Goal: Task Accomplishment & Management: Manage account settings

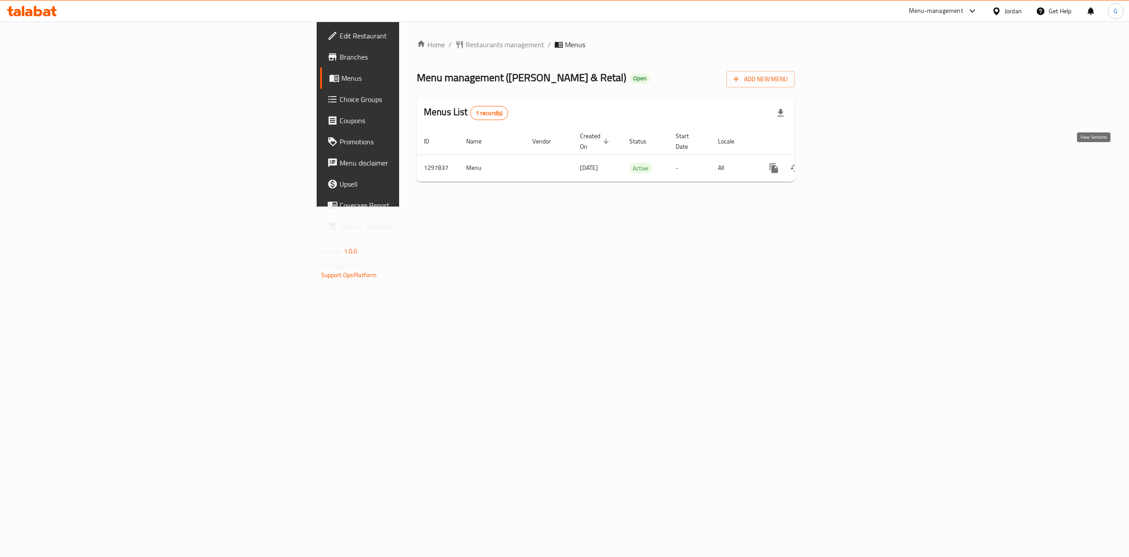
click at [843, 163] on icon "enhanced table" at bounding box center [837, 168] width 11 height 11
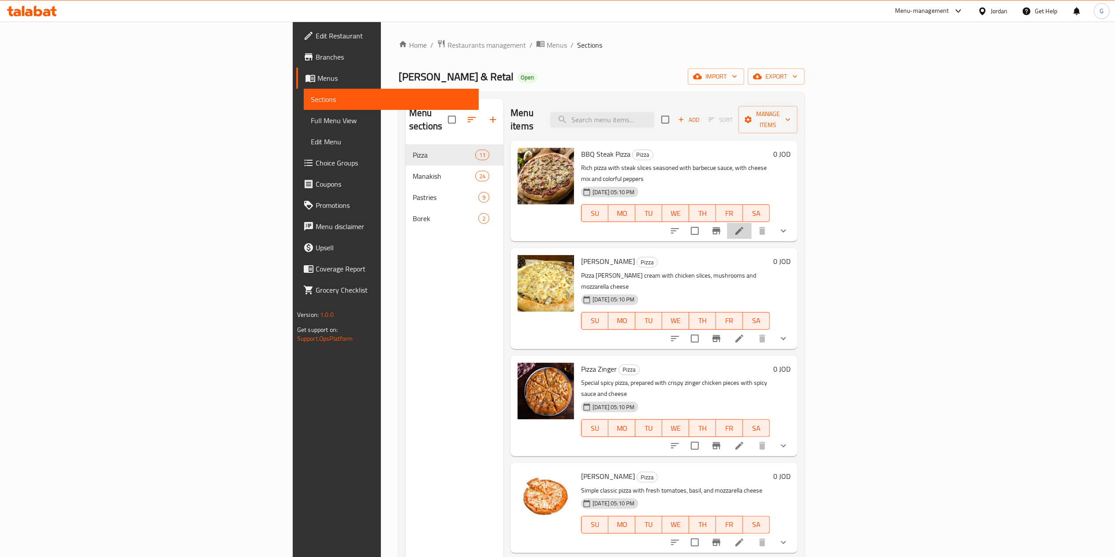
click at [752, 223] on li at bounding box center [739, 231] width 25 height 16
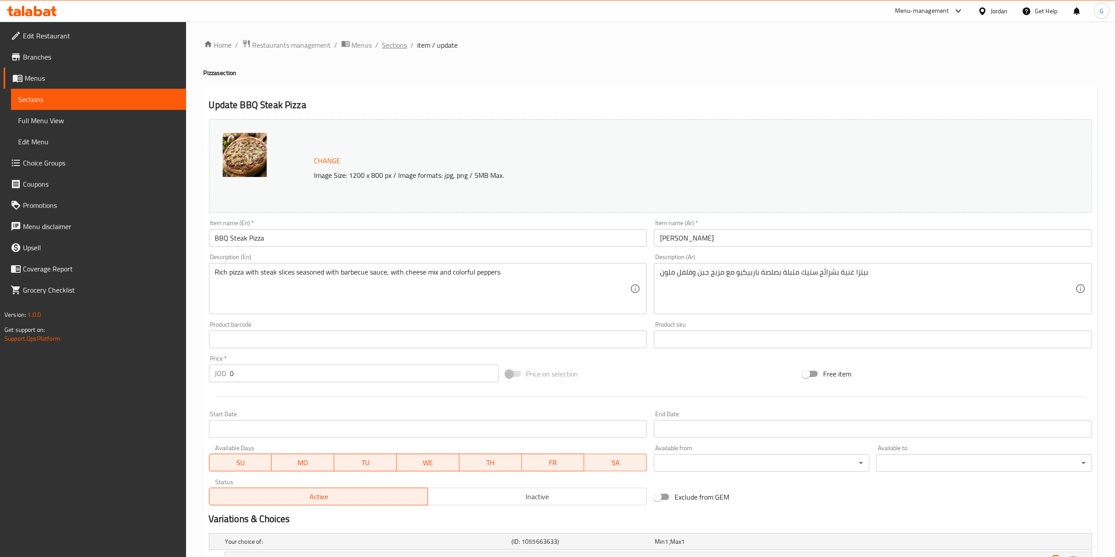
click at [396, 41] on span "Sections" at bounding box center [394, 45] width 25 height 11
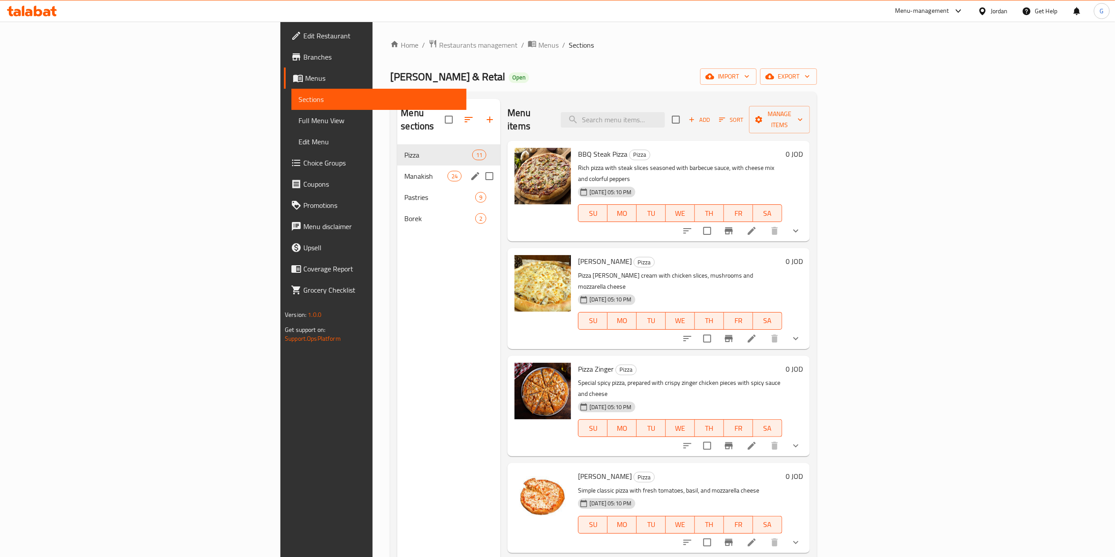
click at [397, 165] on div "Manakish 24" at bounding box center [448, 175] width 103 height 21
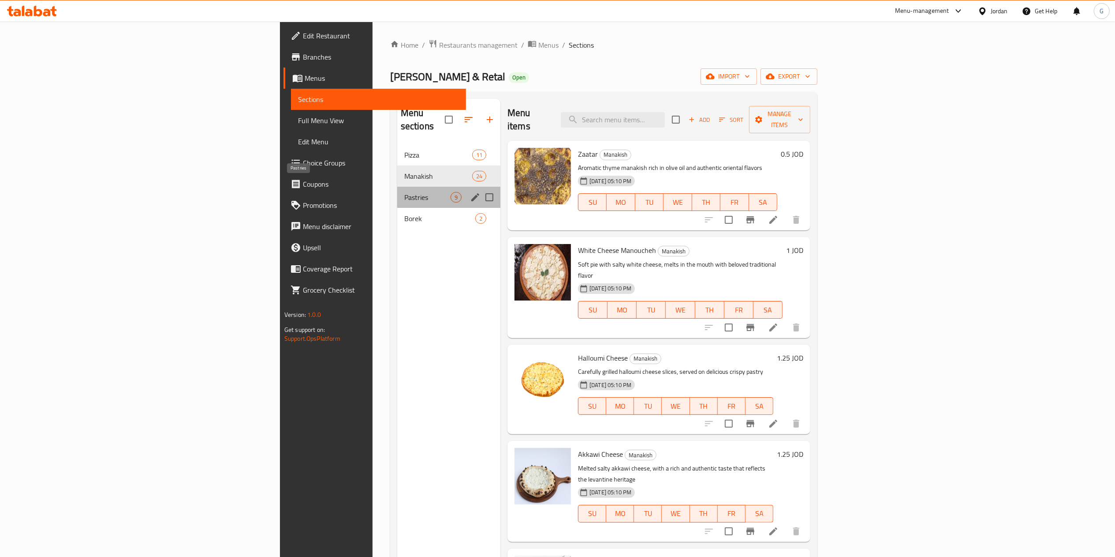
click at [404, 192] on span "Pastries" at bounding box center [427, 197] width 46 height 11
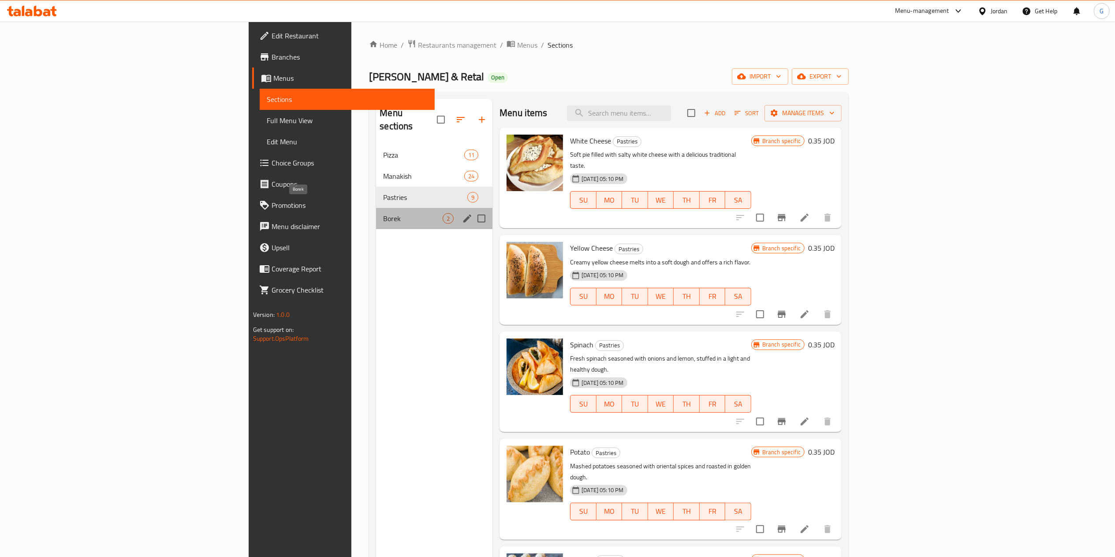
click at [383, 213] on span "Borek" at bounding box center [413, 218] width 60 height 11
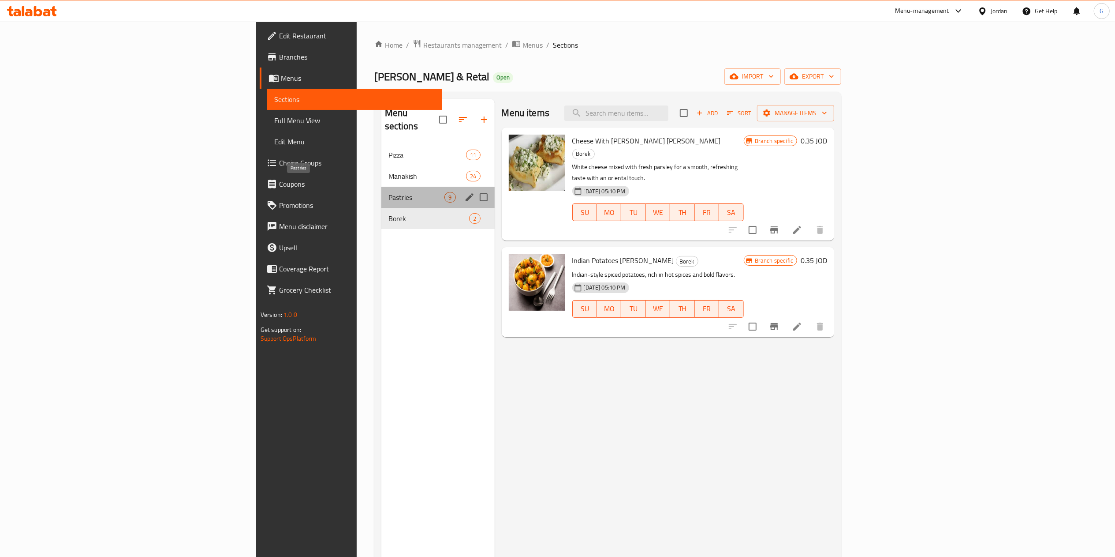
click at [389, 192] on span "Pastries" at bounding box center [417, 197] width 56 height 11
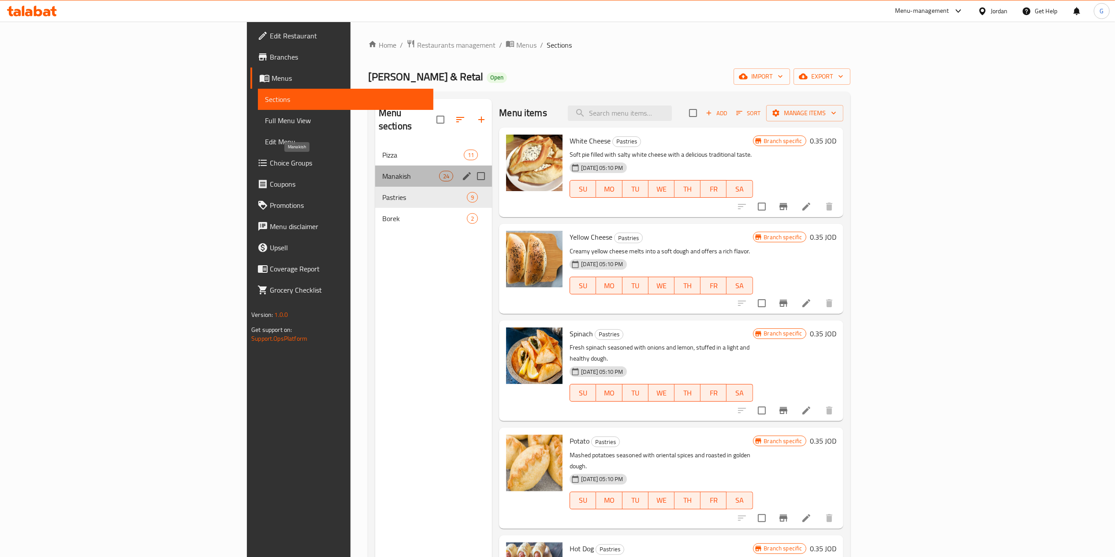
click at [382, 171] on span "Manakish" at bounding box center [410, 176] width 57 height 11
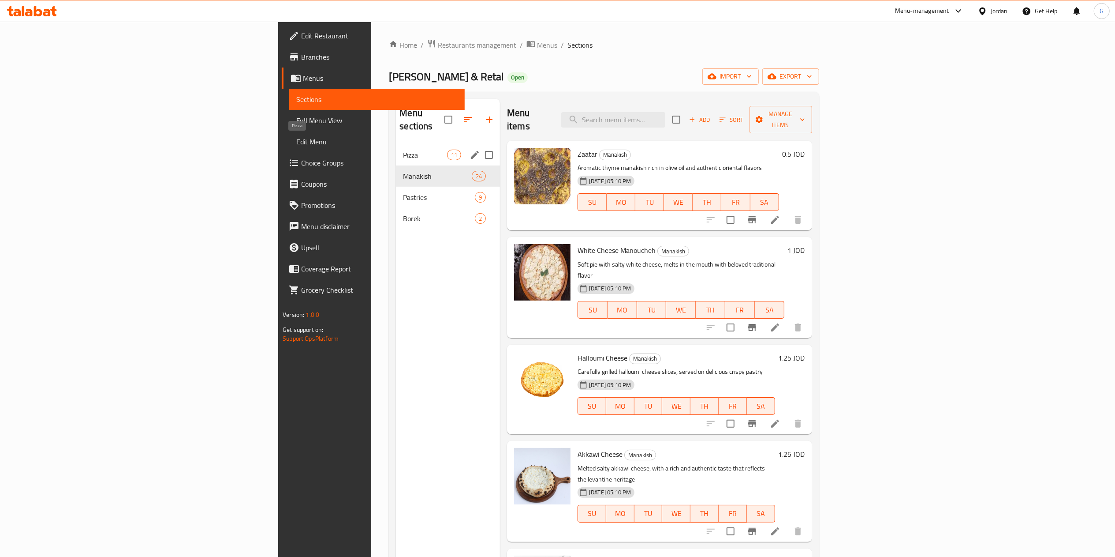
click at [403, 150] on span "Pizza" at bounding box center [425, 155] width 44 height 11
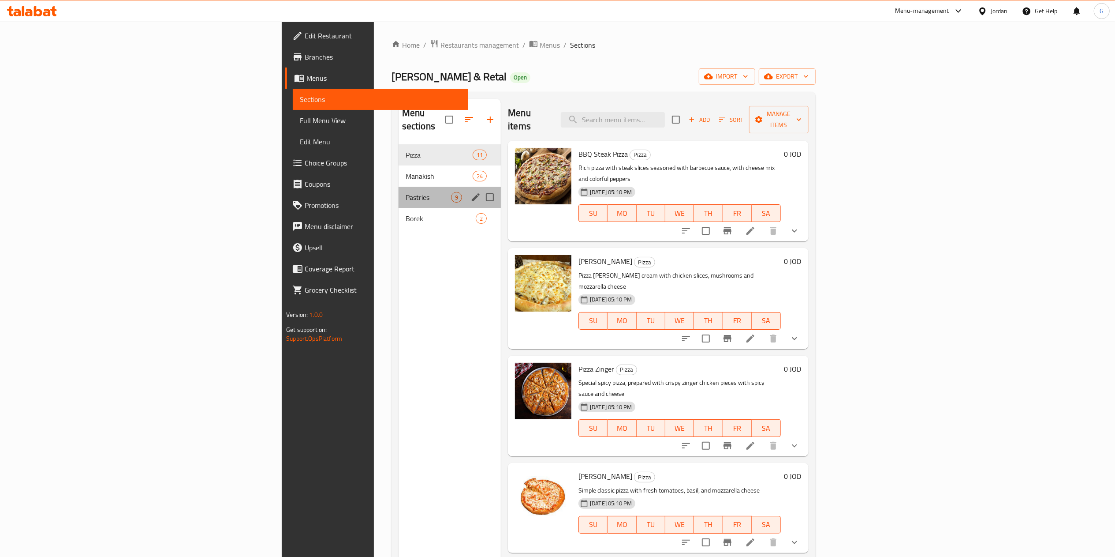
click at [399, 187] on div "Pastries 9" at bounding box center [450, 197] width 102 height 21
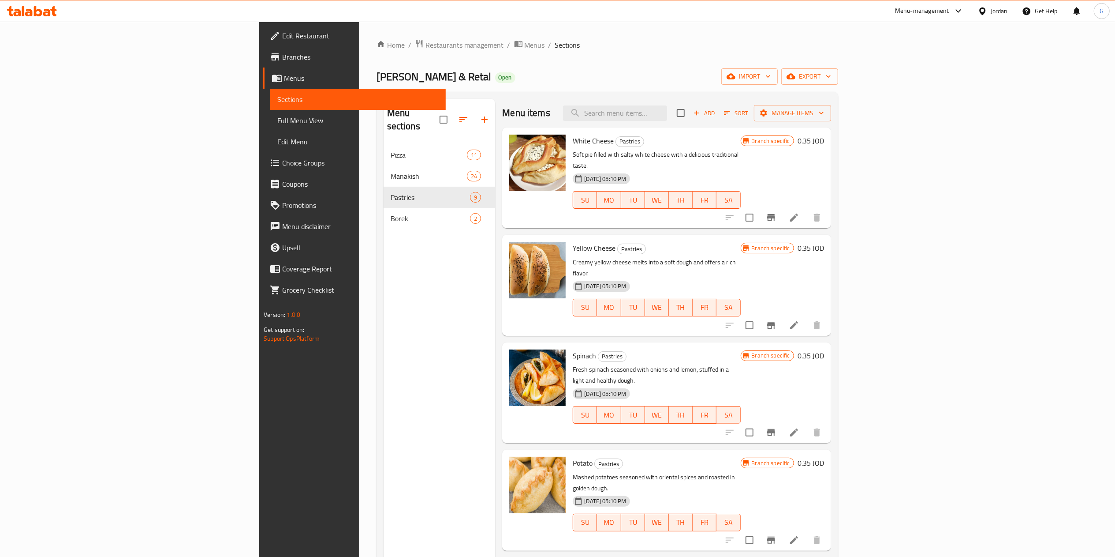
scroll to position [332, 0]
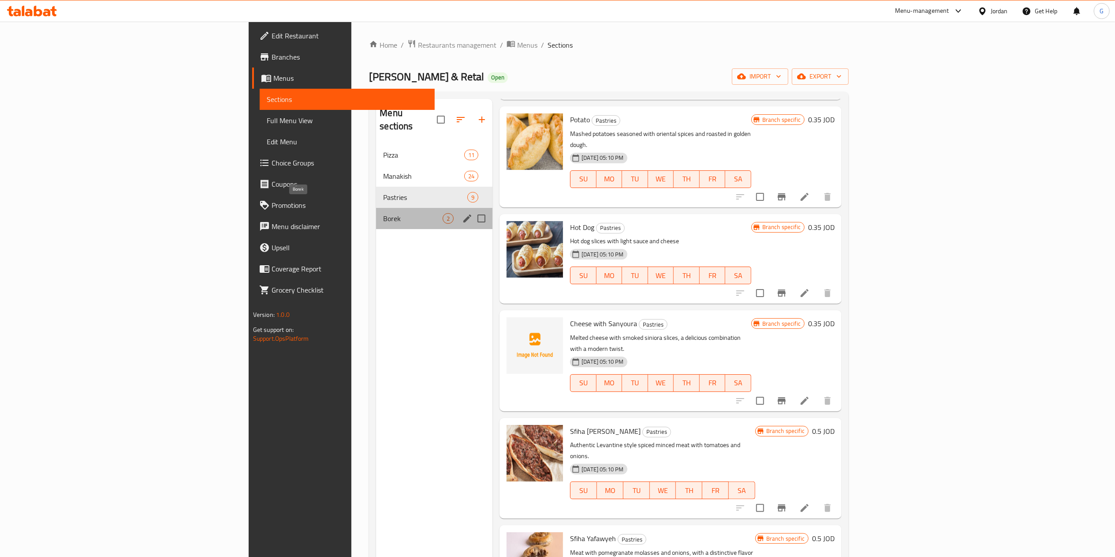
click at [383, 213] on span "Borek" at bounding box center [413, 218] width 60 height 11
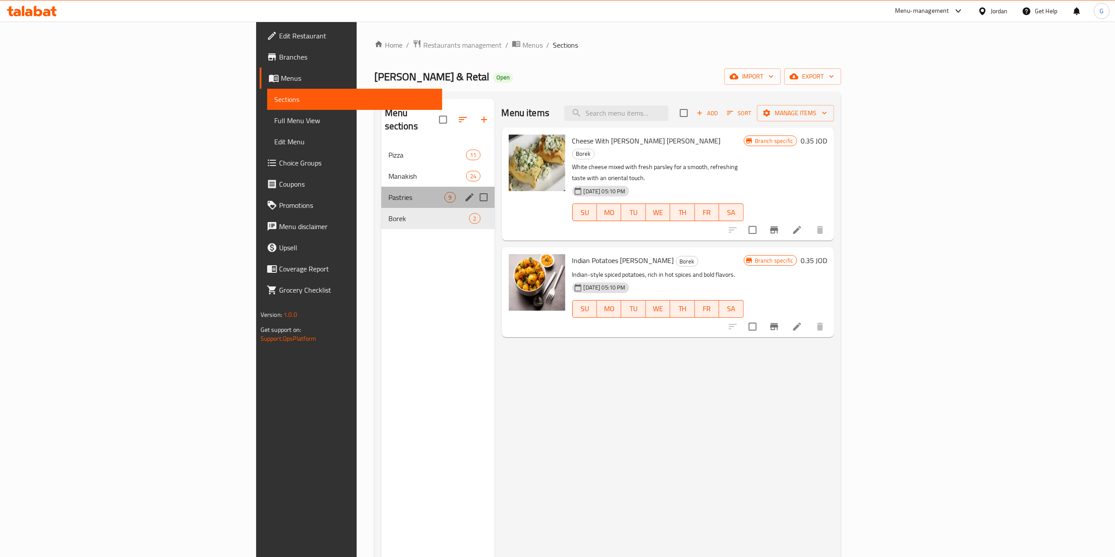
click at [382, 187] on div "Pastries 9" at bounding box center [438, 197] width 113 height 21
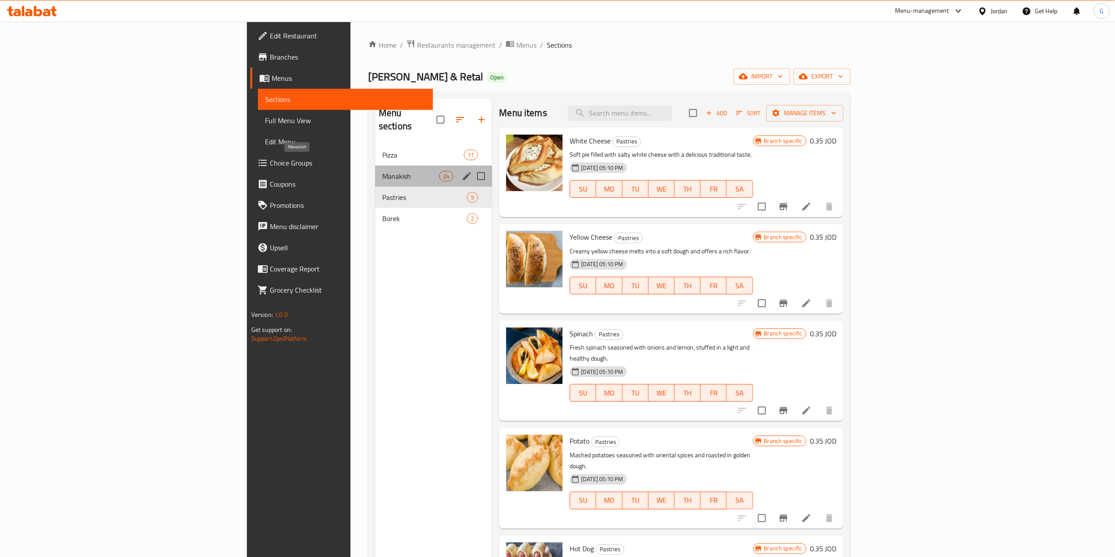
click at [382, 171] on span "Manakish" at bounding box center [410, 176] width 57 height 11
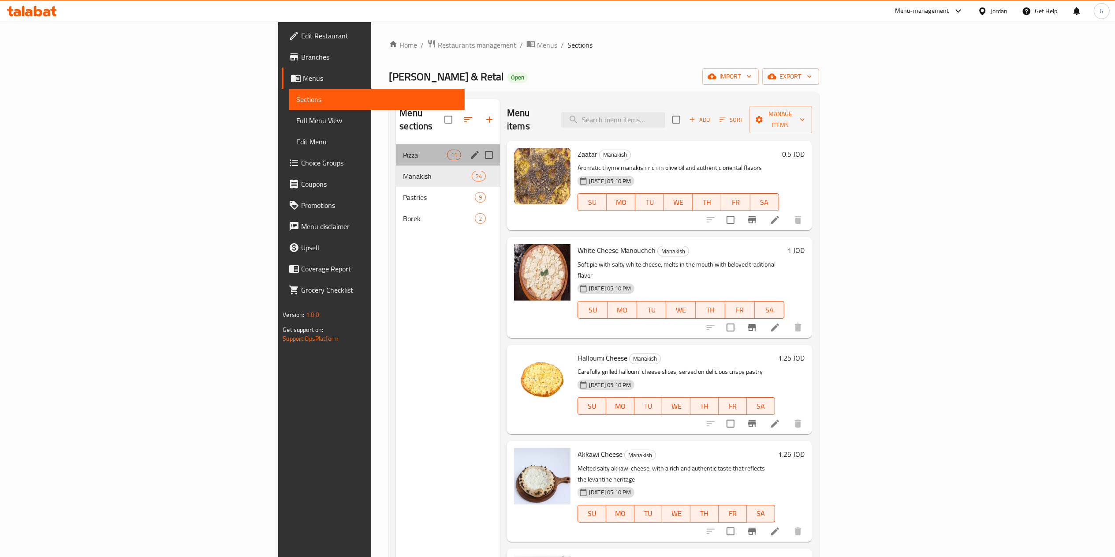
click at [396, 152] on div "Pizza 11" at bounding box center [448, 154] width 104 height 21
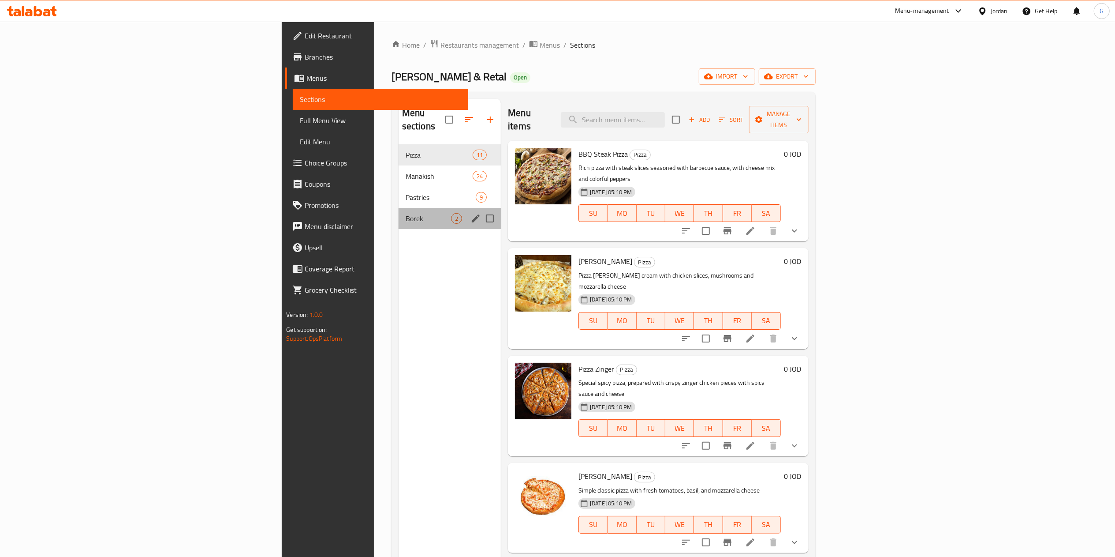
click at [399, 208] on div "[PERSON_NAME] 2" at bounding box center [450, 218] width 102 height 21
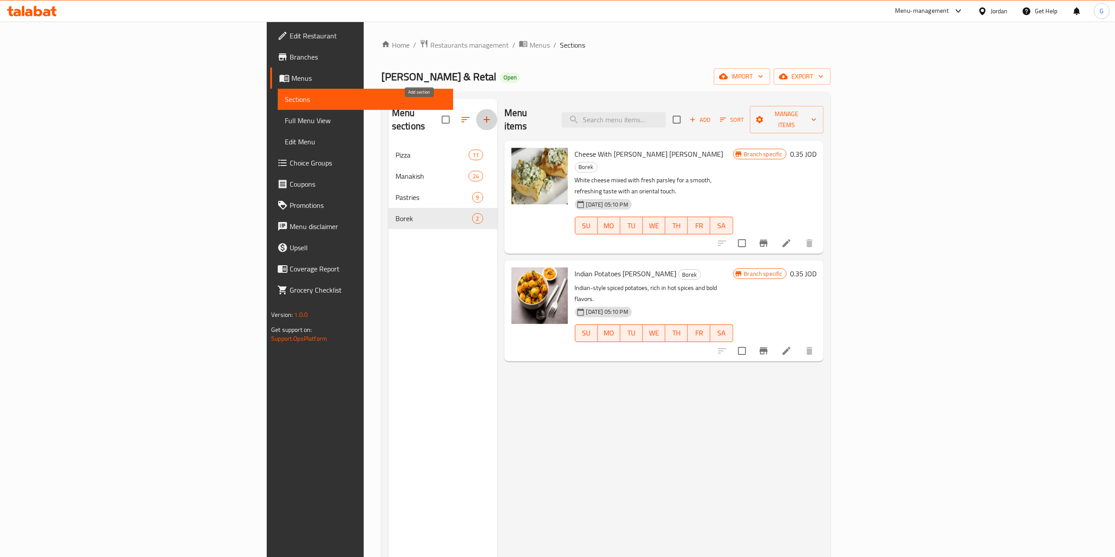
click at [476, 109] on button "button" at bounding box center [486, 119] width 21 height 21
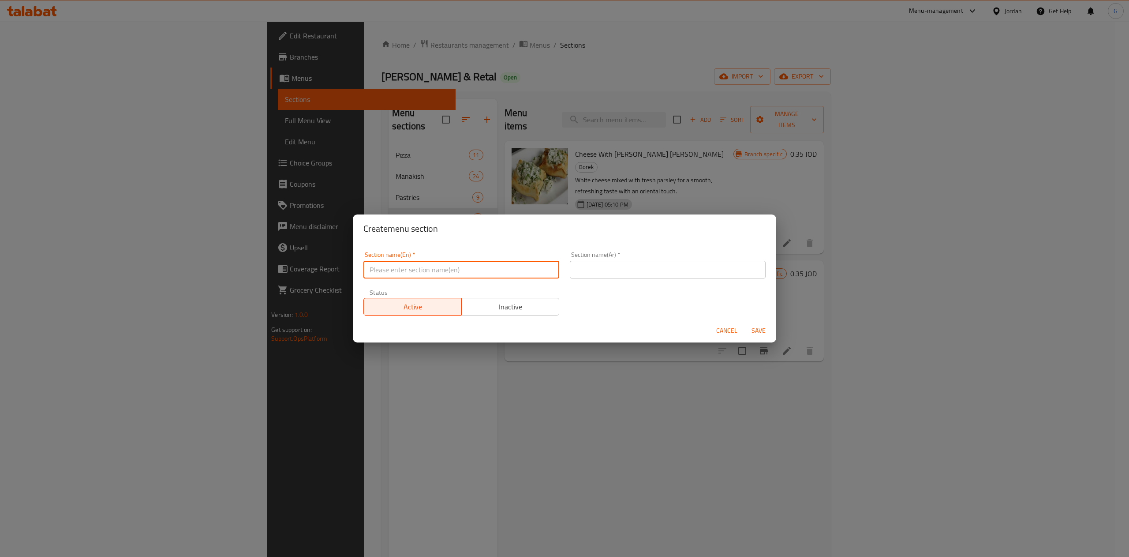
click at [416, 273] on input "text" at bounding box center [461, 270] width 196 height 18
type input "Drinks"
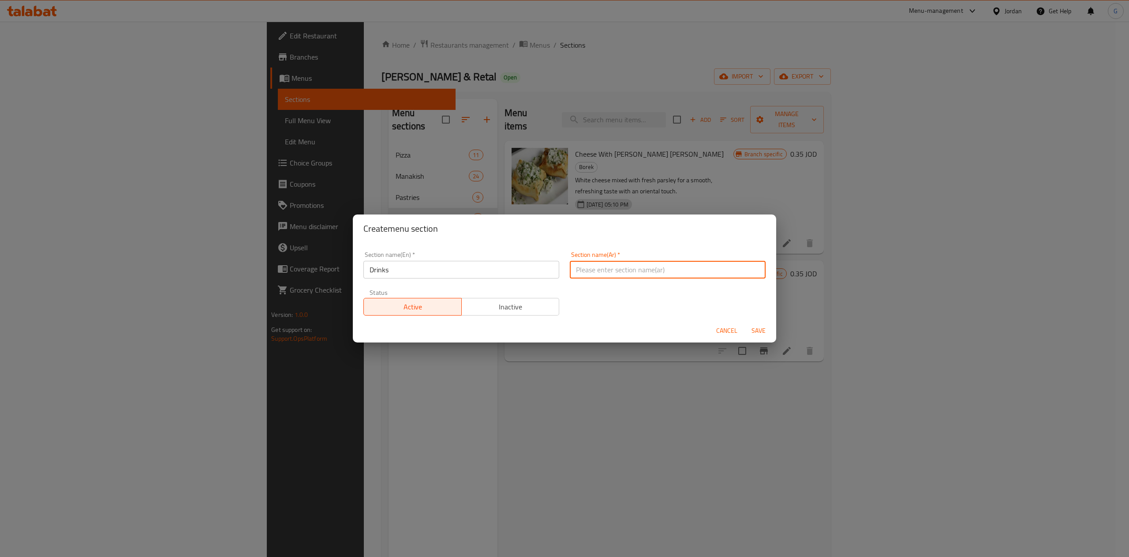
click at [593, 275] on input "text" at bounding box center [668, 270] width 196 height 18
type input "مشروبات"
click at [541, 307] on span "Inactive" at bounding box center [510, 306] width 91 height 13
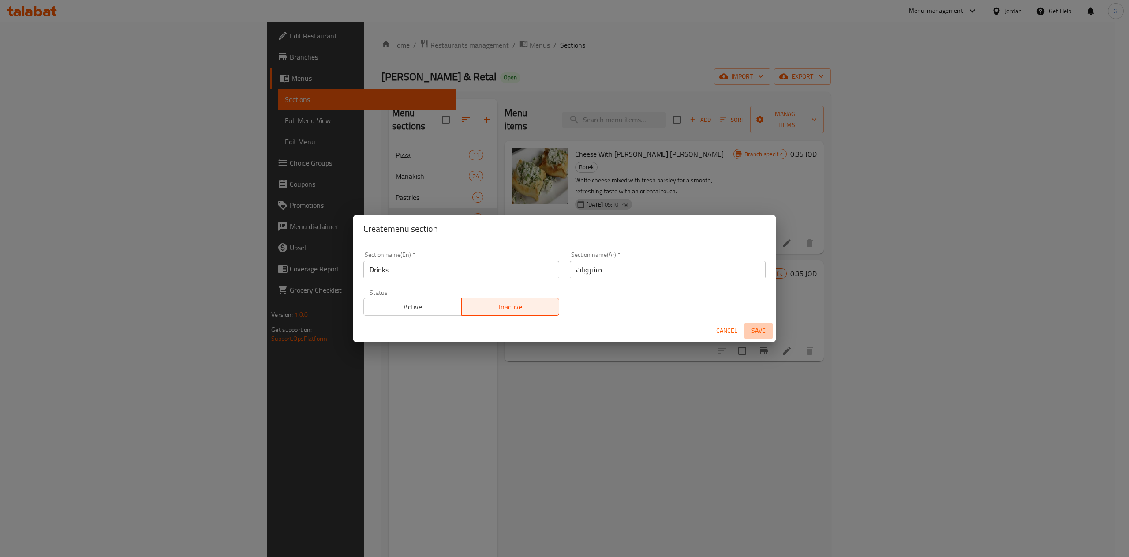
click at [759, 337] on button "Save" at bounding box center [758, 330] width 28 height 16
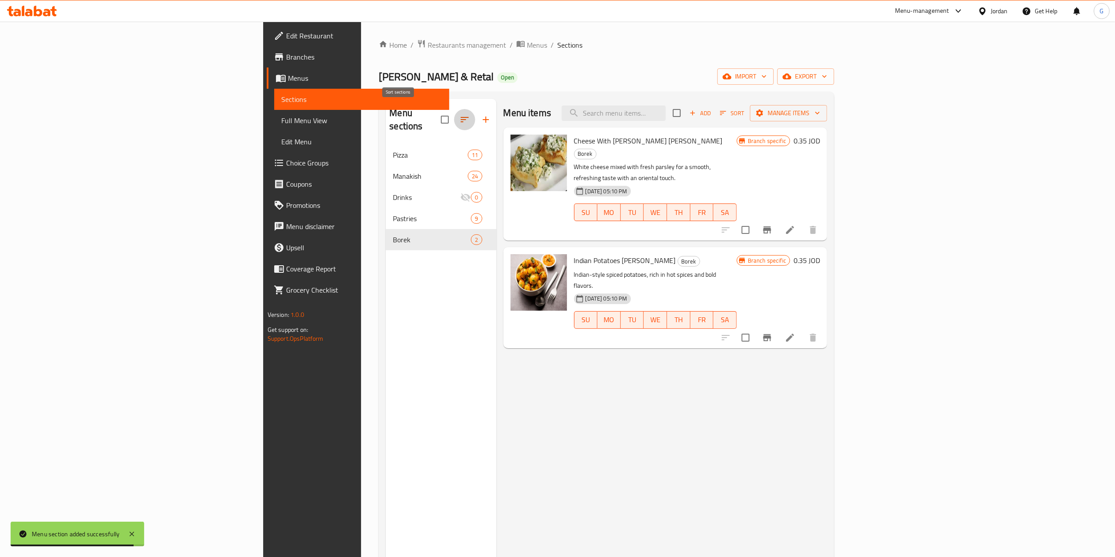
click at [460, 114] on icon "button" at bounding box center [465, 119] width 11 height 11
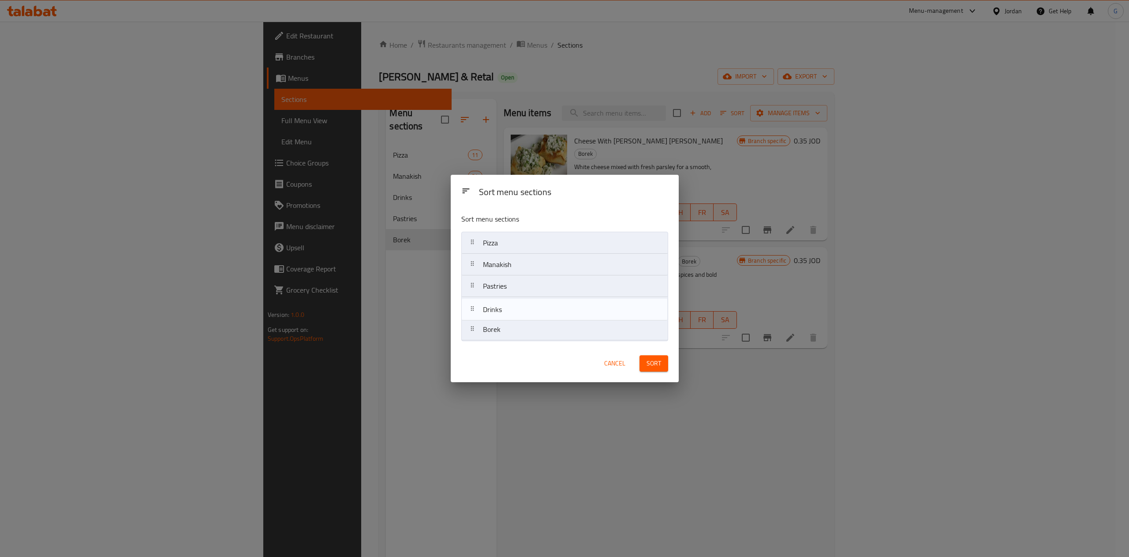
drag, startPoint x: 520, startPoint y: 296, endPoint x: 520, endPoint y: 341, distance: 45.0
click at [520, 341] on div "Sort menu sections Pizza Manakish Drinks Pastries [PERSON_NAME]" at bounding box center [565, 275] width 228 height 138
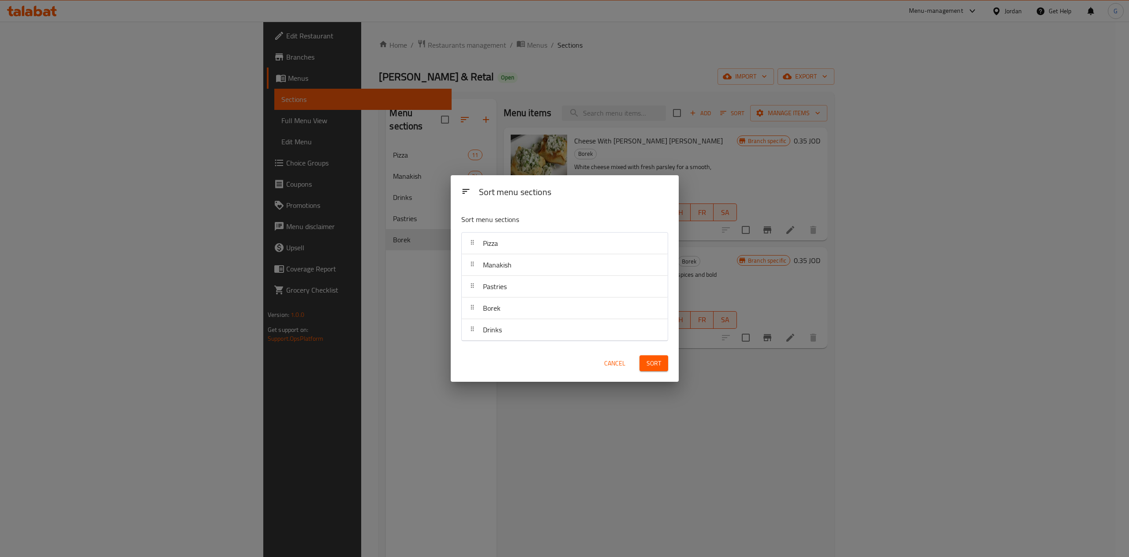
click at [655, 370] on button "Sort" at bounding box center [654, 363] width 29 height 16
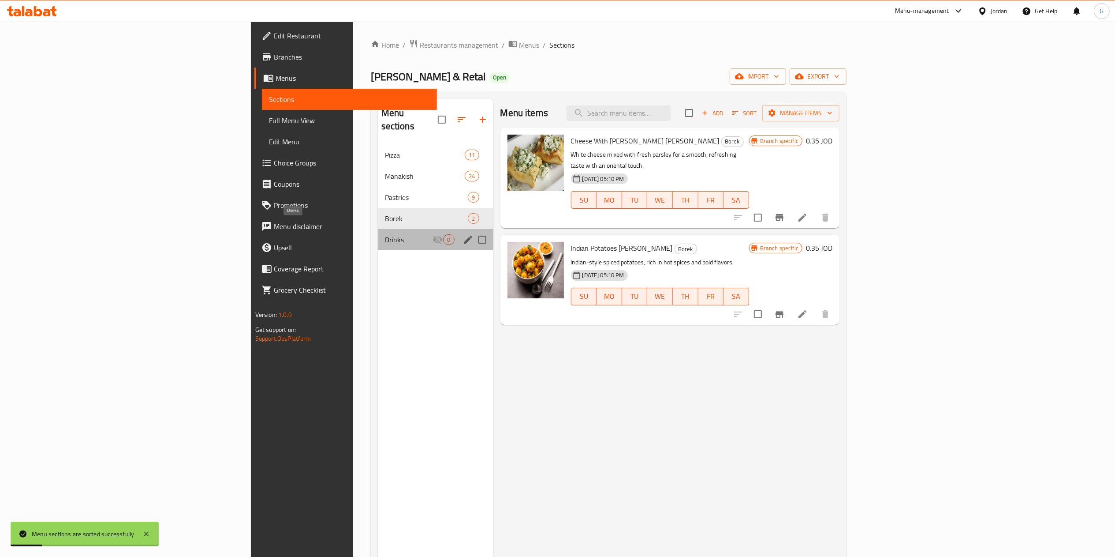
click at [385, 234] on span "Drinks" at bounding box center [409, 239] width 48 height 11
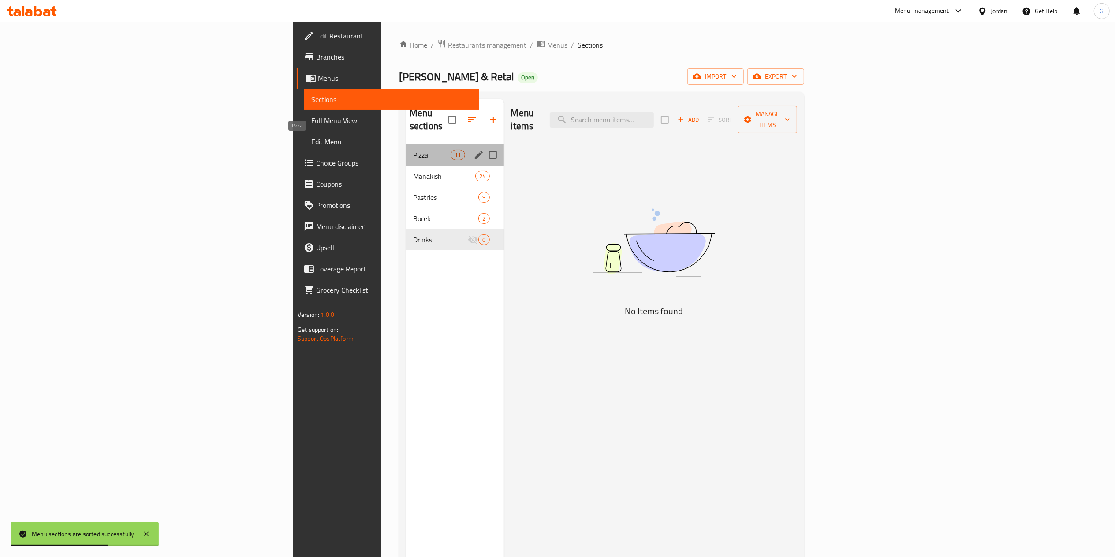
click at [413, 150] on span "Pizza" at bounding box center [431, 155] width 37 height 11
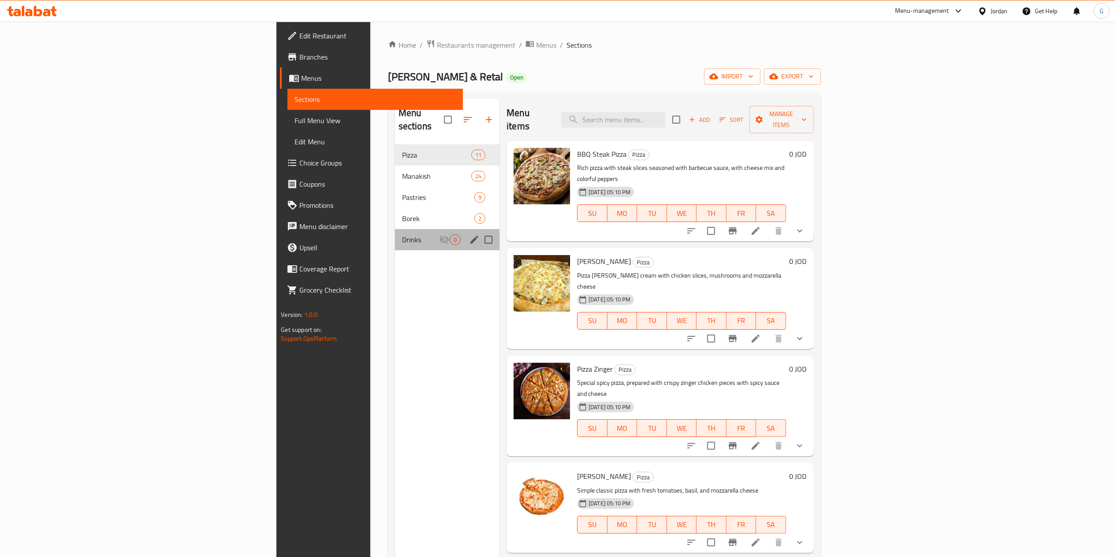
click at [395, 229] on div "Drinks 0" at bounding box center [447, 239] width 105 height 21
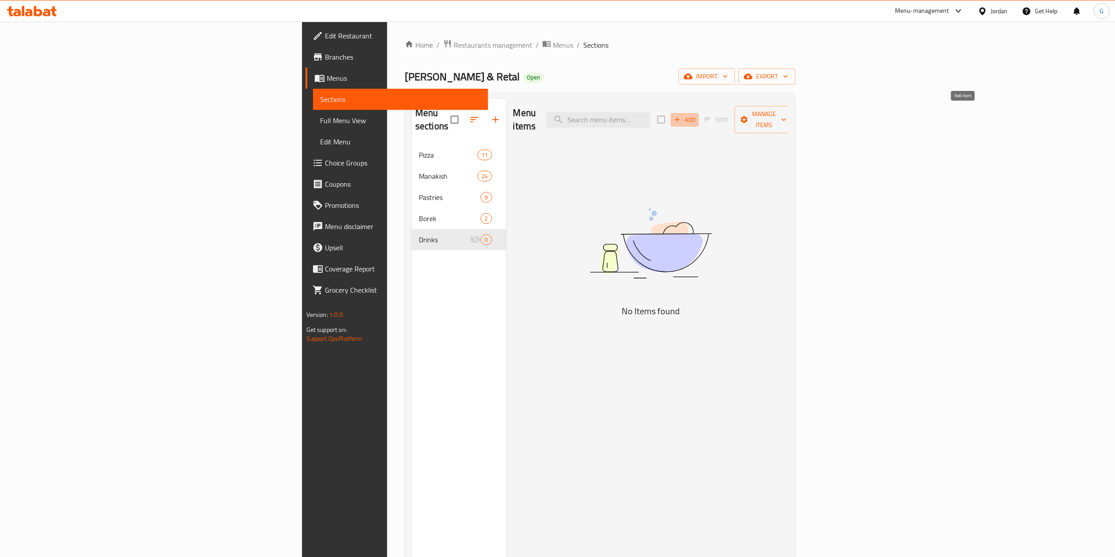
click at [697, 118] on span "Add" at bounding box center [685, 120] width 24 height 10
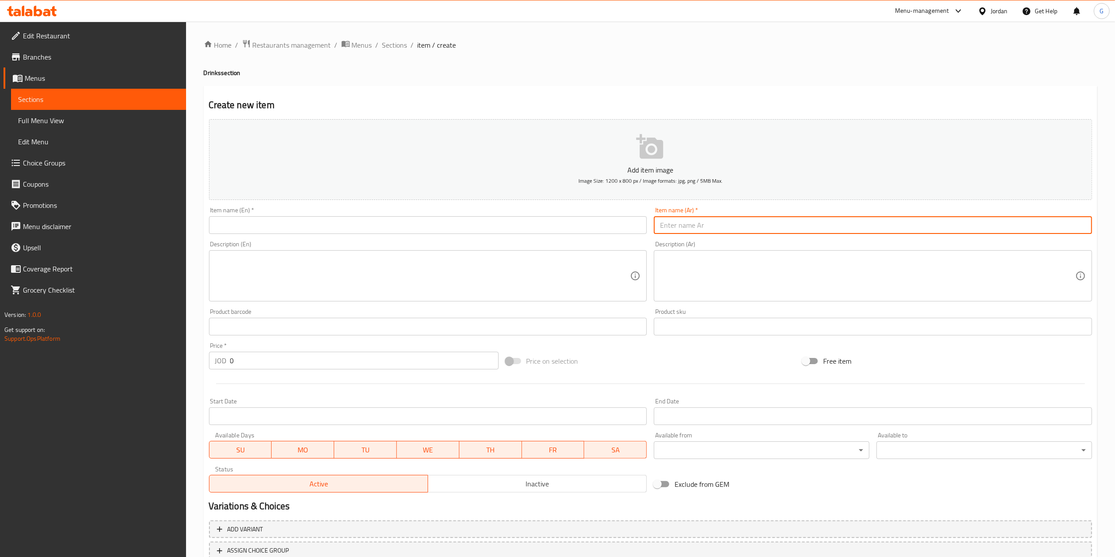
click at [662, 226] on input "text" at bounding box center [873, 225] width 438 height 18
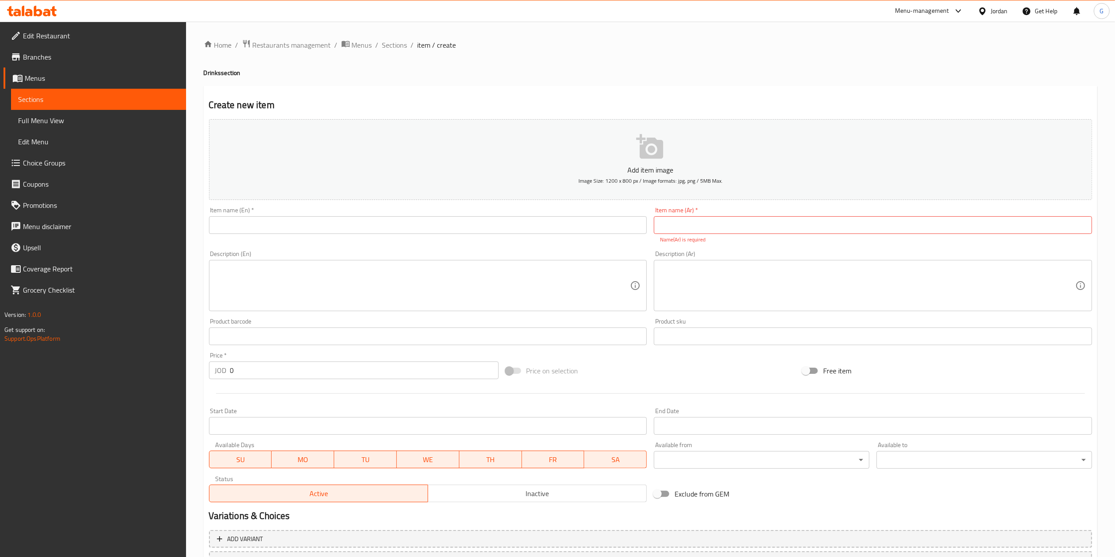
click at [444, 98] on div "Create new item Add item image Image Size: 1200 x 800 px / Image formats: jpg, …" at bounding box center [651, 347] width 894 height 523
click at [739, 226] on input "text" at bounding box center [873, 225] width 438 height 18
type input "[PERSON_NAME]"
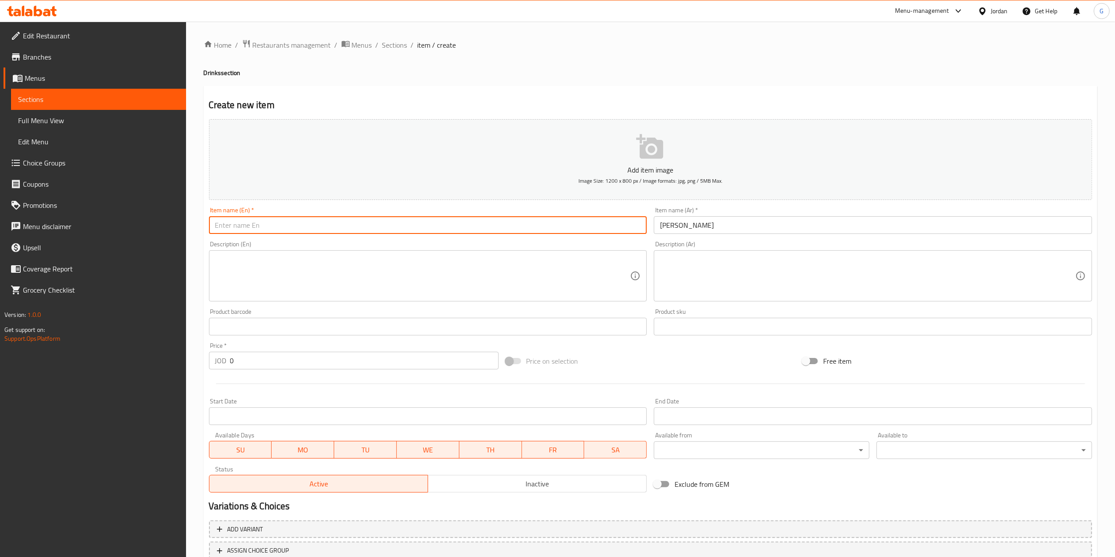
click at [509, 232] on input "text" at bounding box center [428, 225] width 438 height 18
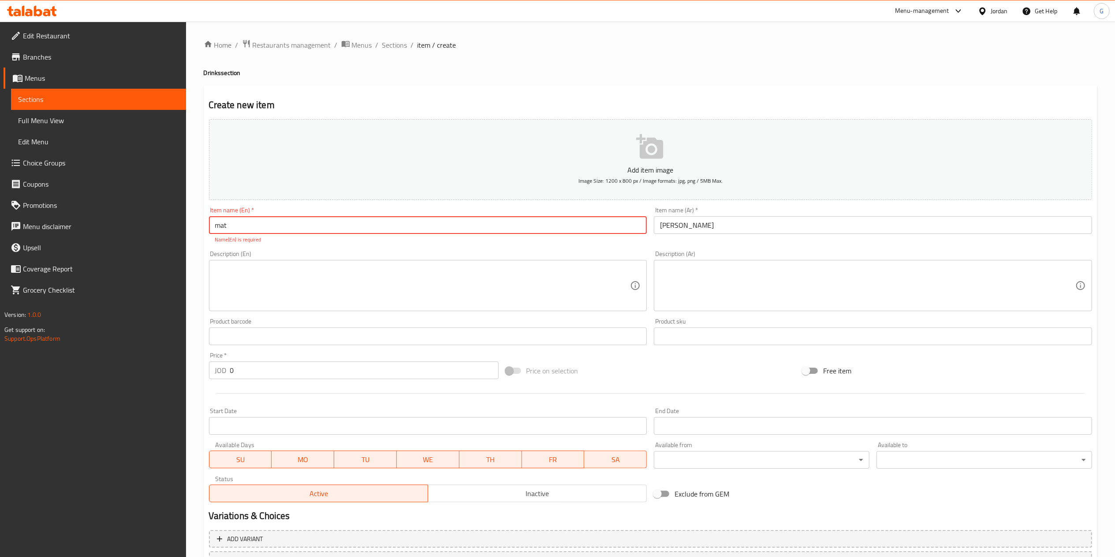
type input "Matrix Cola"
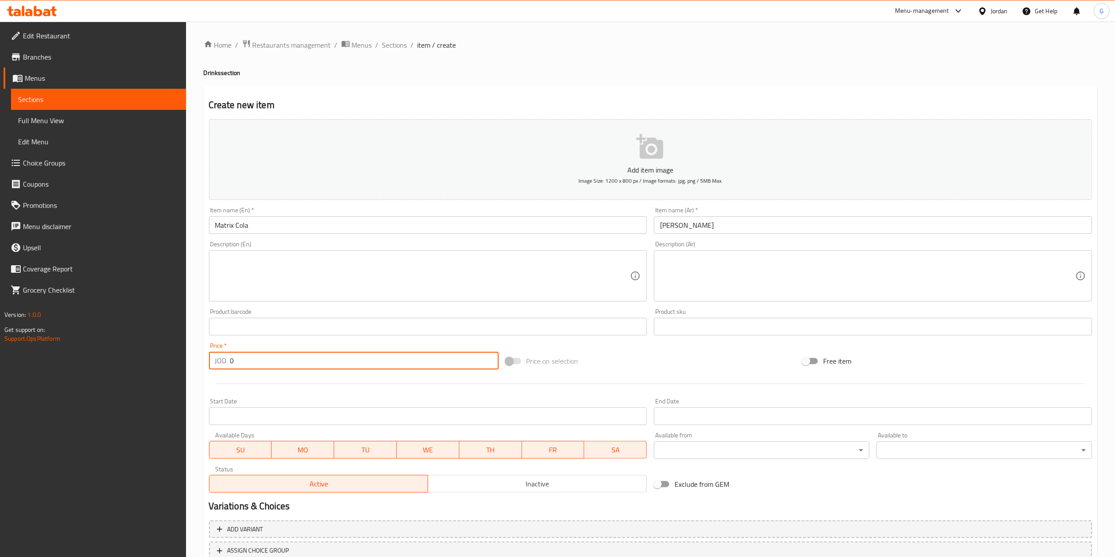
click at [282, 367] on input "0" at bounding box center [364, 361] width 269 height 18
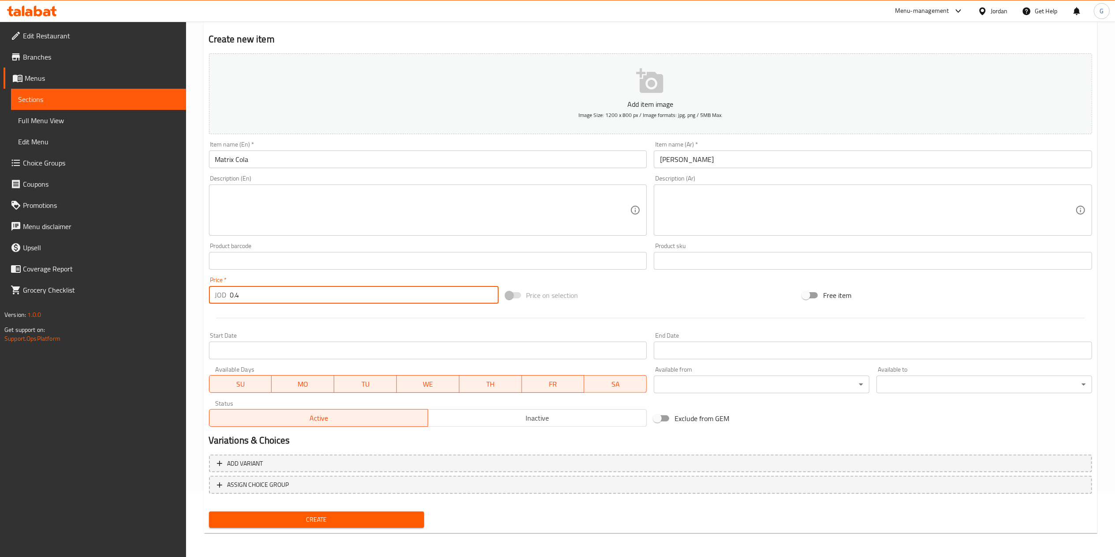
type input "0.4"
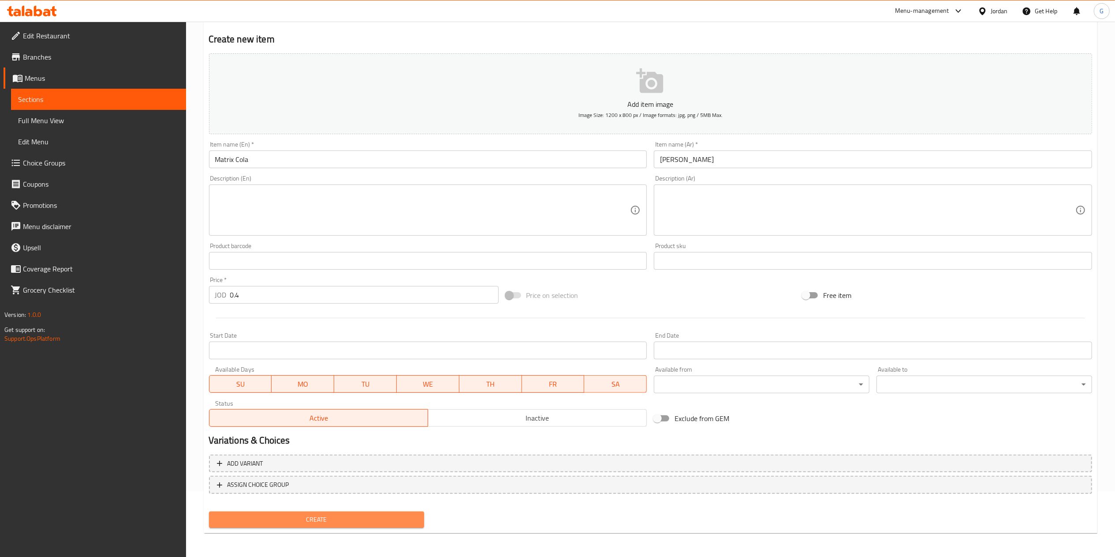
click at [383, 515] on span "Create" at bounding box center [317, 519] width 202 height 11
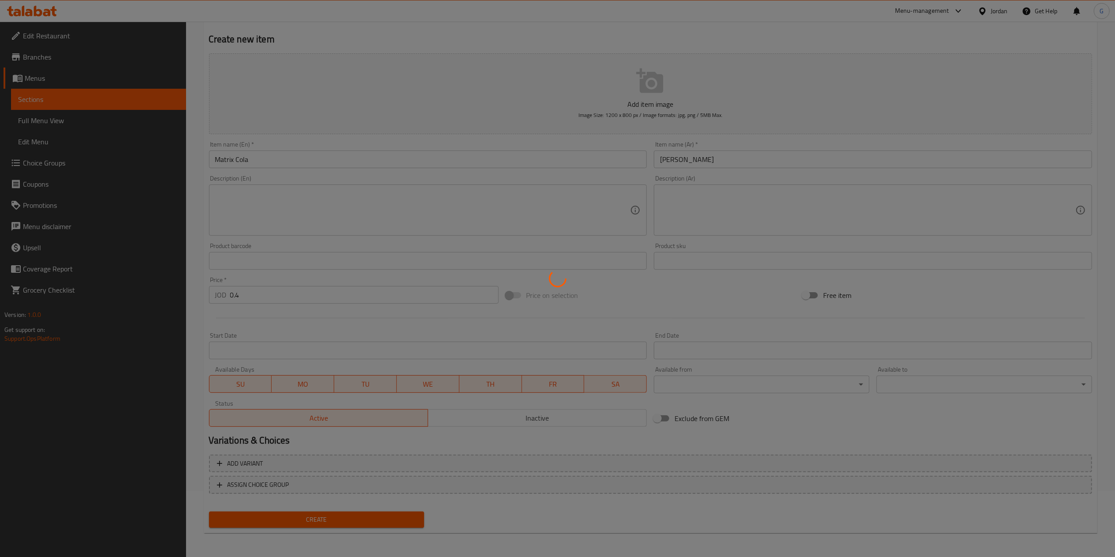
type input "0"
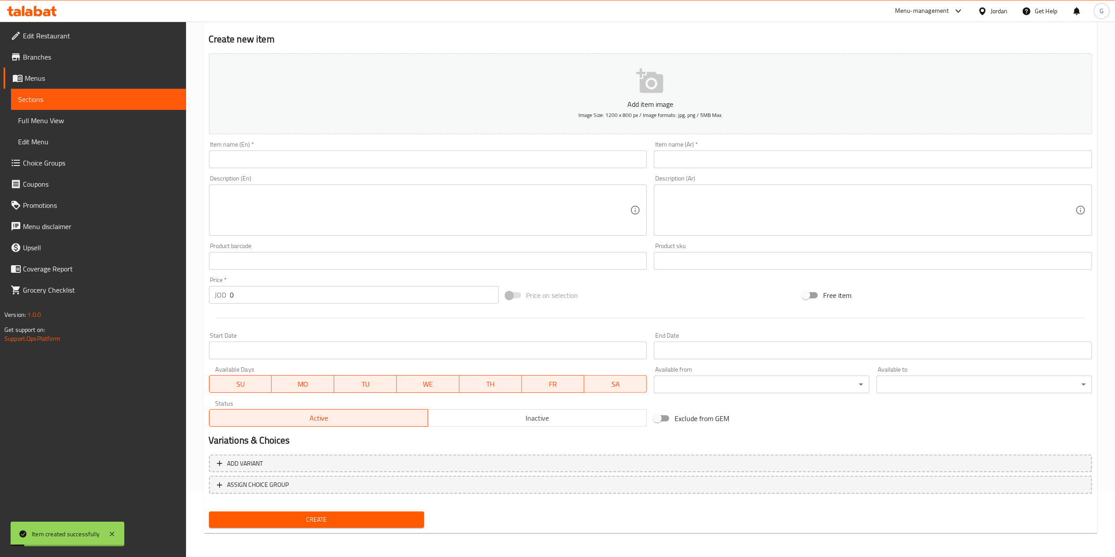
scroll to position [0, 0]
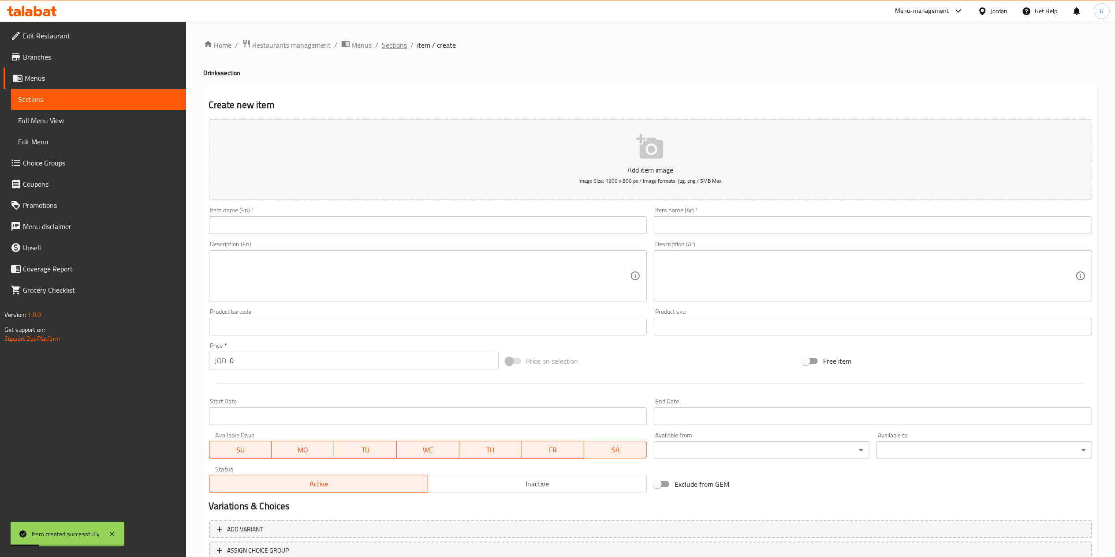
click at [387, 45] on span "Sections" at bounding box center [394, 45] width 25 height 11
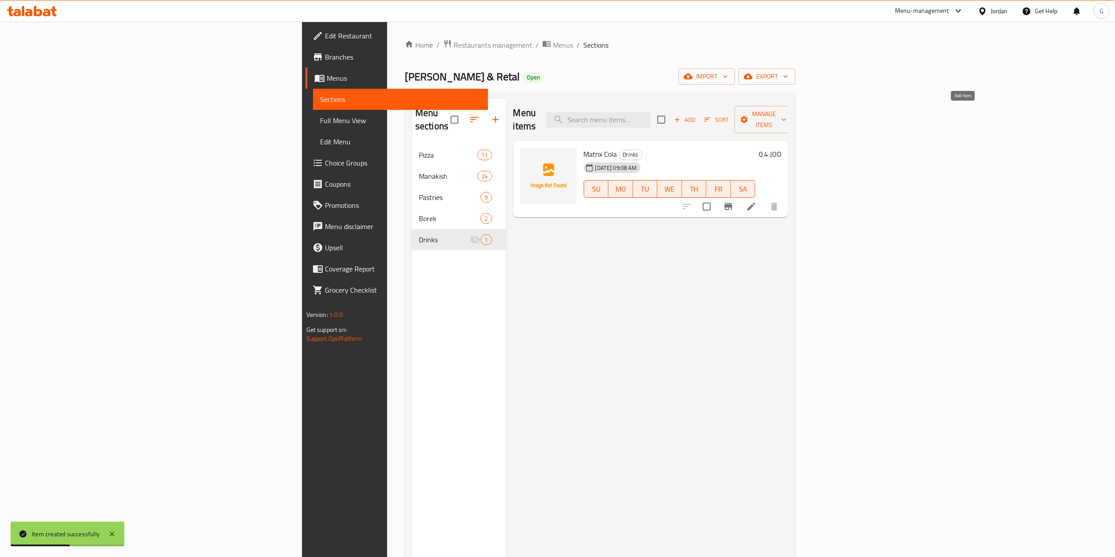
click at [697, 115] on span "Add" at bounding box center [685, 120] width 24 height 10
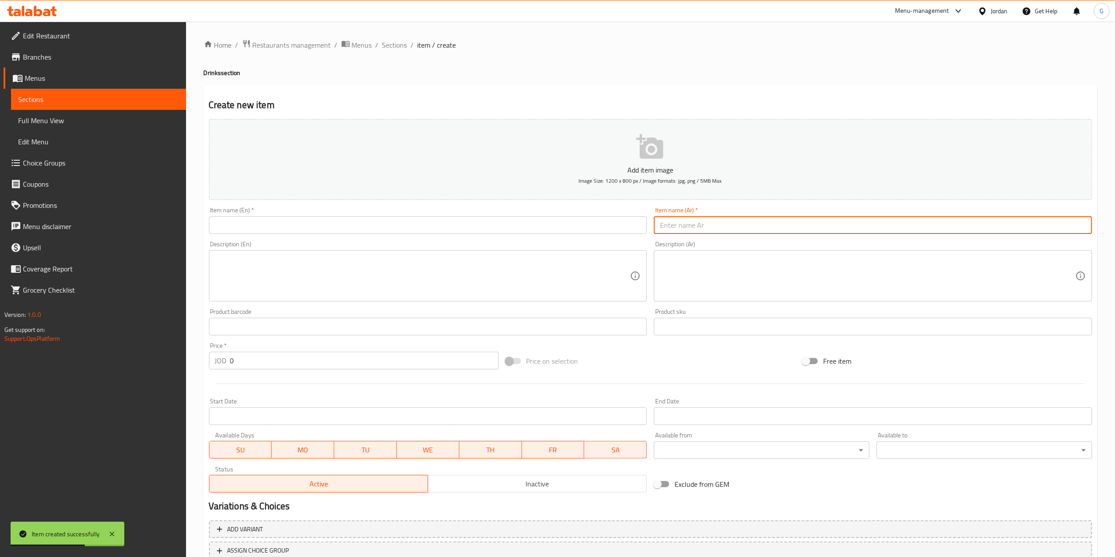
click at [702, 227] on input "text" at bounding box center [873, 225] width 438 height 18
type input "[PERSON_NAME]"
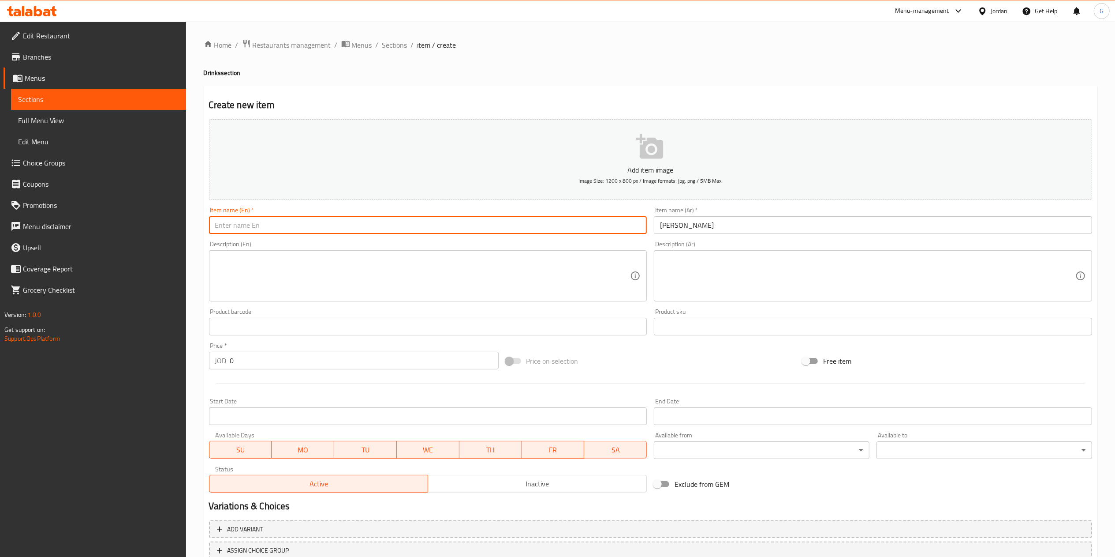
click at [585, 232] on input "text" at bounding box center [428, 225] width 438 height 18
type input "Matrix [PERSON_NAME]"
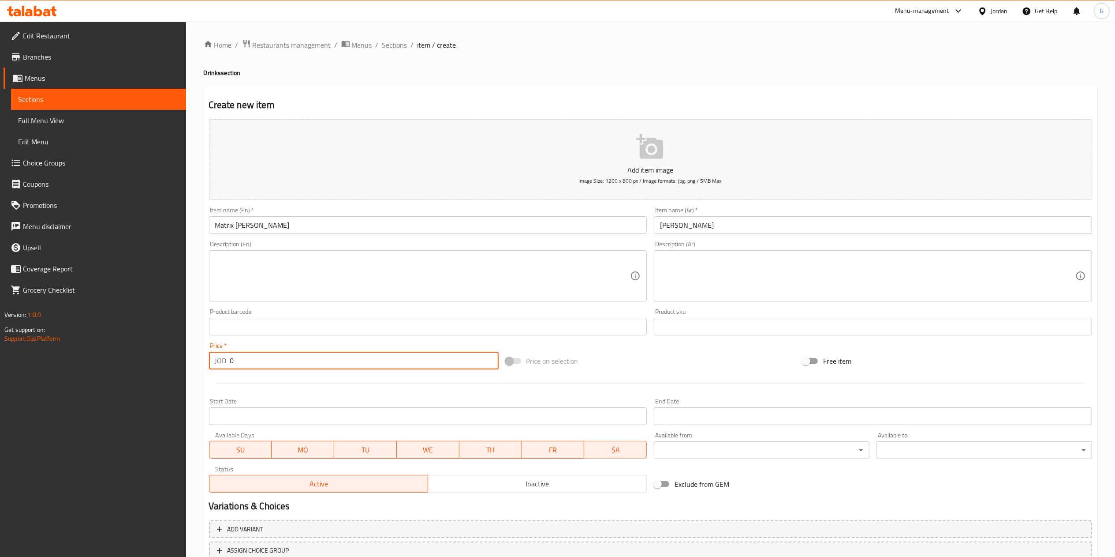
click at [286, 367] on input "0" at bounding box center [364, 361] width 269 height 18
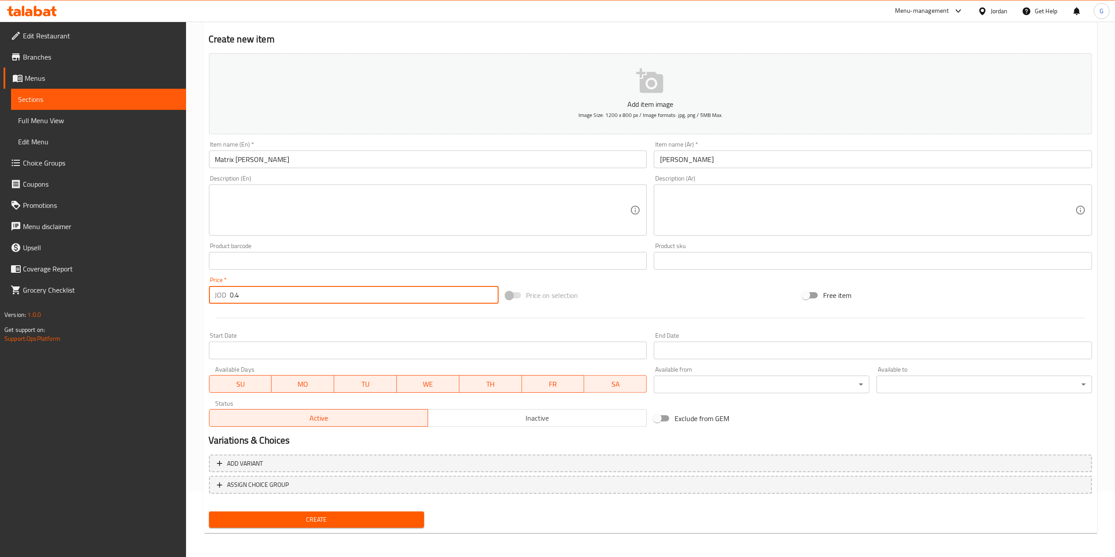
type input "0.4"
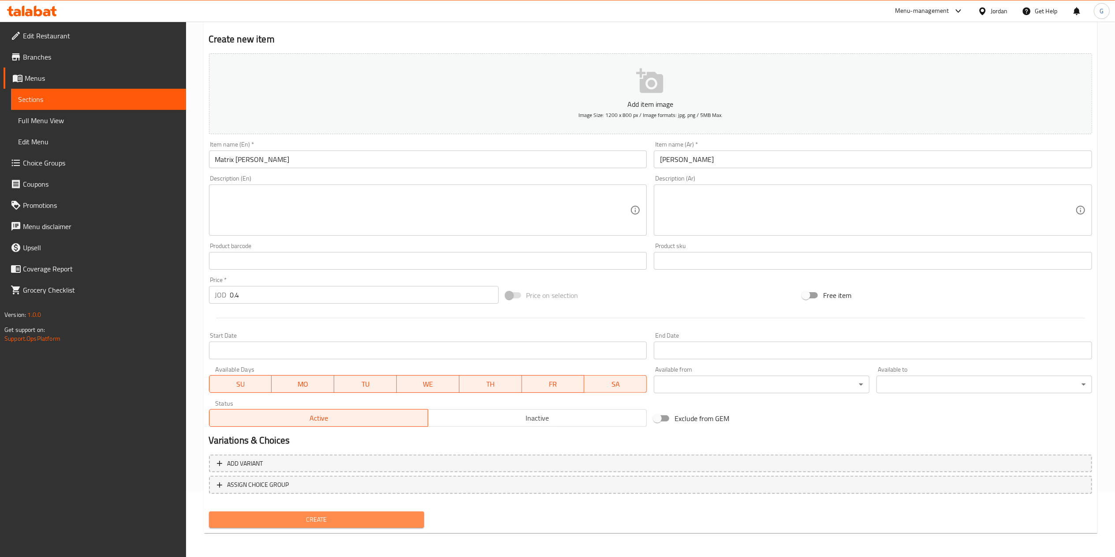
click at [353, 519] on span "Create" at bounding box center [317, 519] width 202 height 11
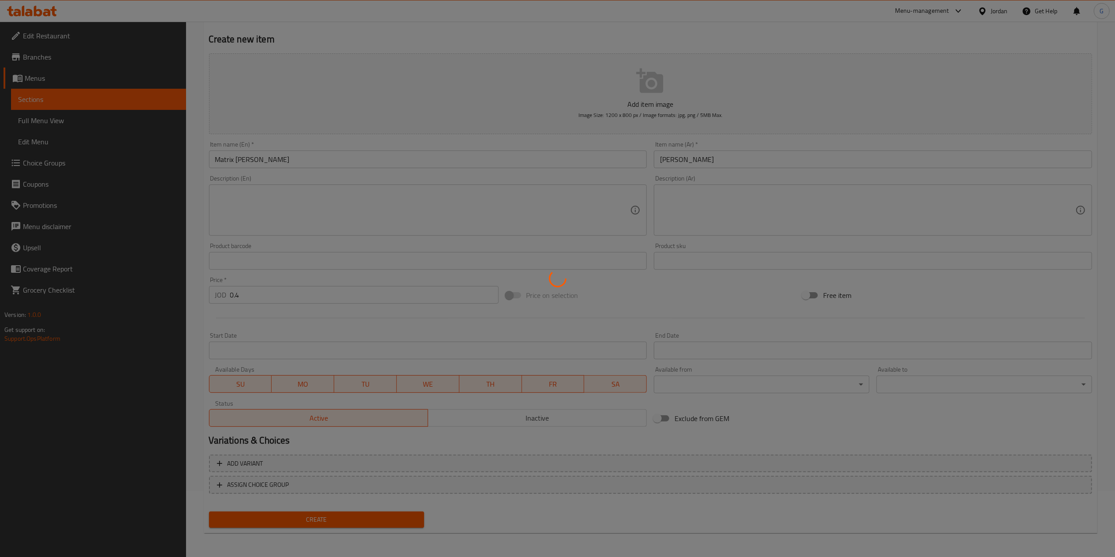
type input "0"
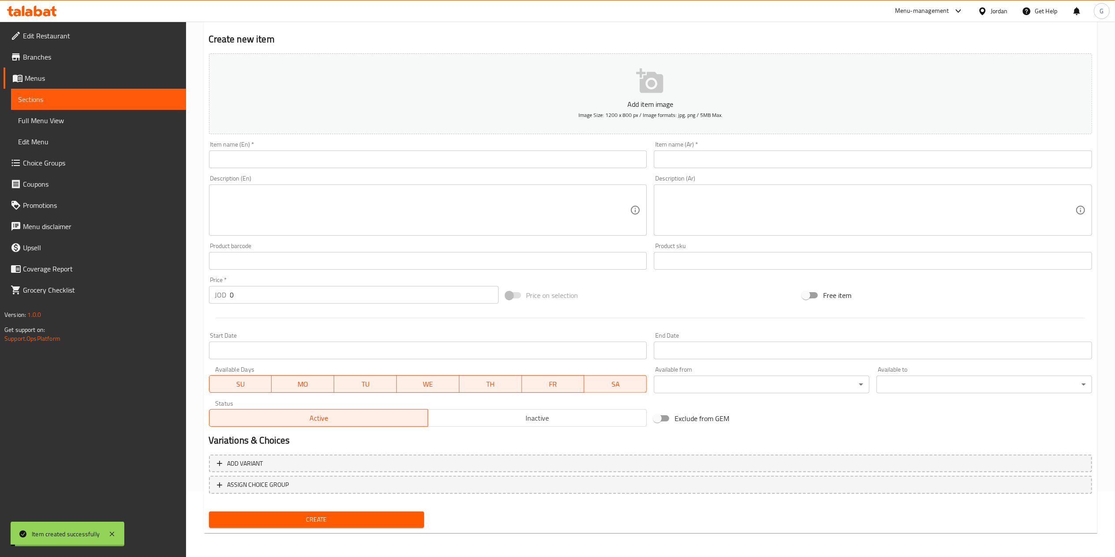
scroll to position [0, 0]
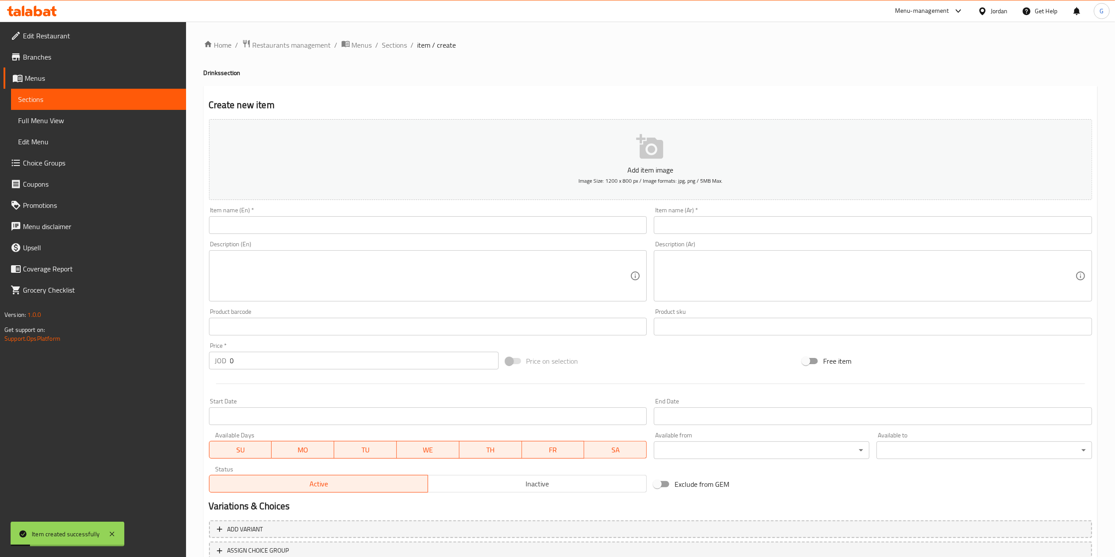
click at [742, 236] on div "Item name (Ar)   * Item name (Ar) *" at bounding box center [873, 220] width 445 height 34
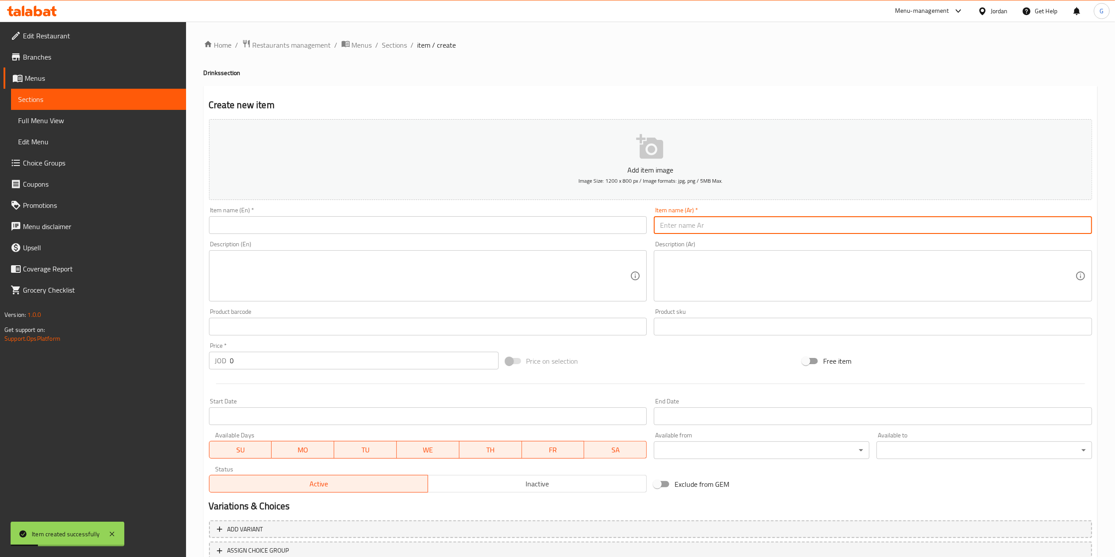
click at [728, 232] on input "text" at bounding box center [873, 225] width 438 height 18
type input "ماتركس سفن اب"
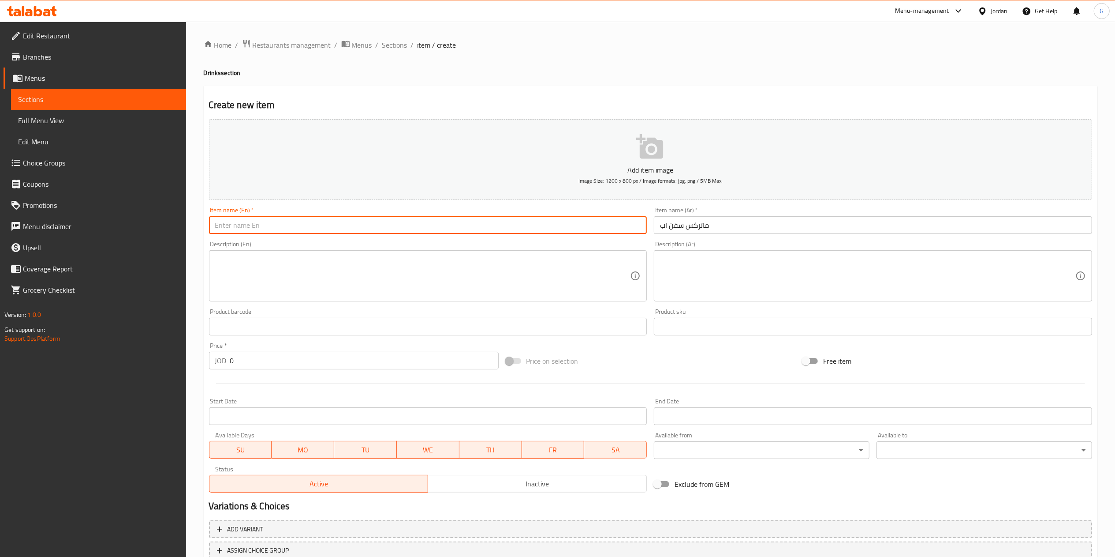
click at [514, 222] on input "text" at bounding box center [428, 225] width 438 height 18
type input "Matrix 7 up"
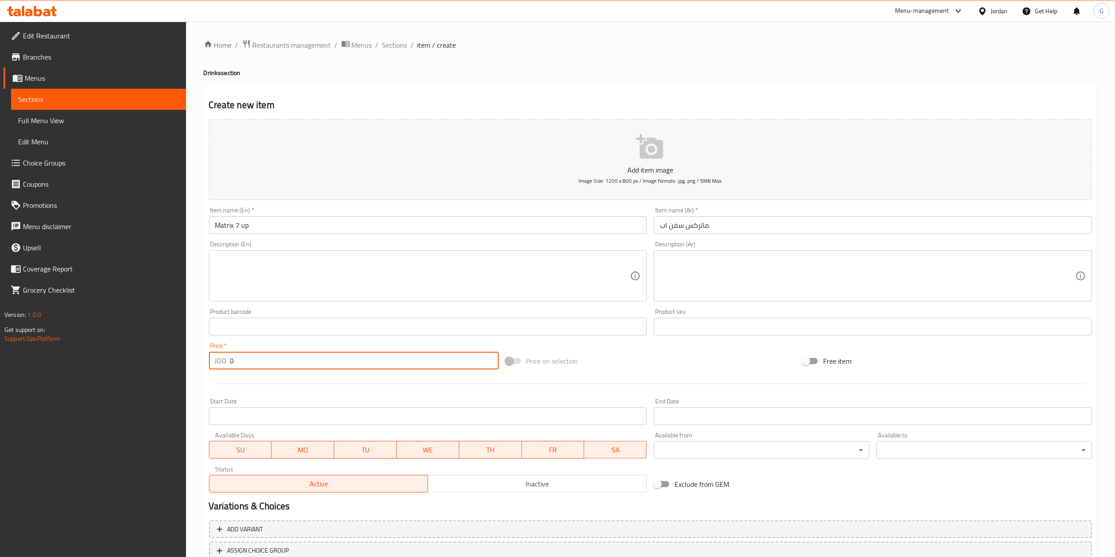
click at [299, 363] on input "0" at bounding box center [364, 361] width 269 height 18
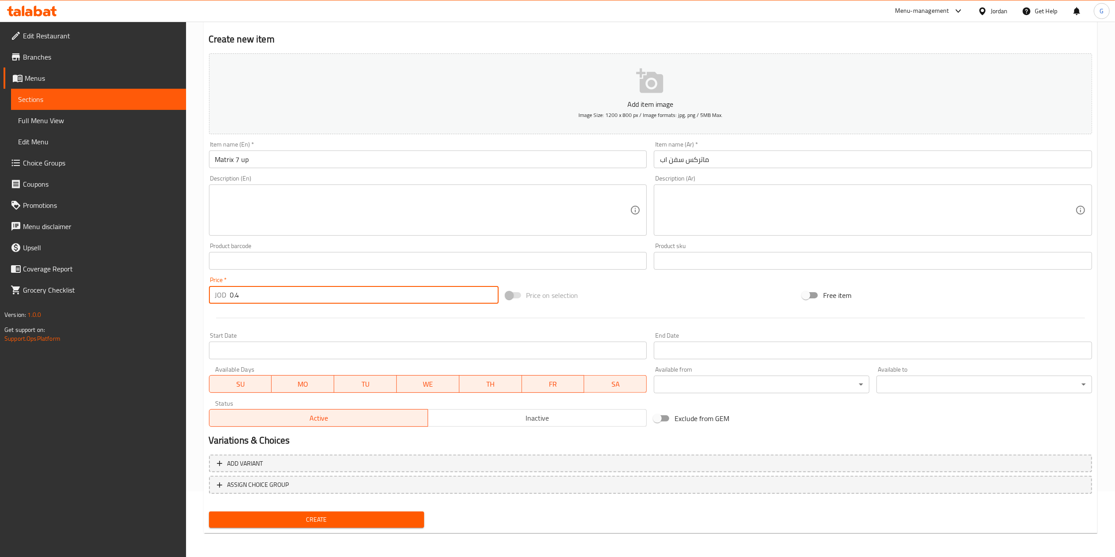
type input "0.4"
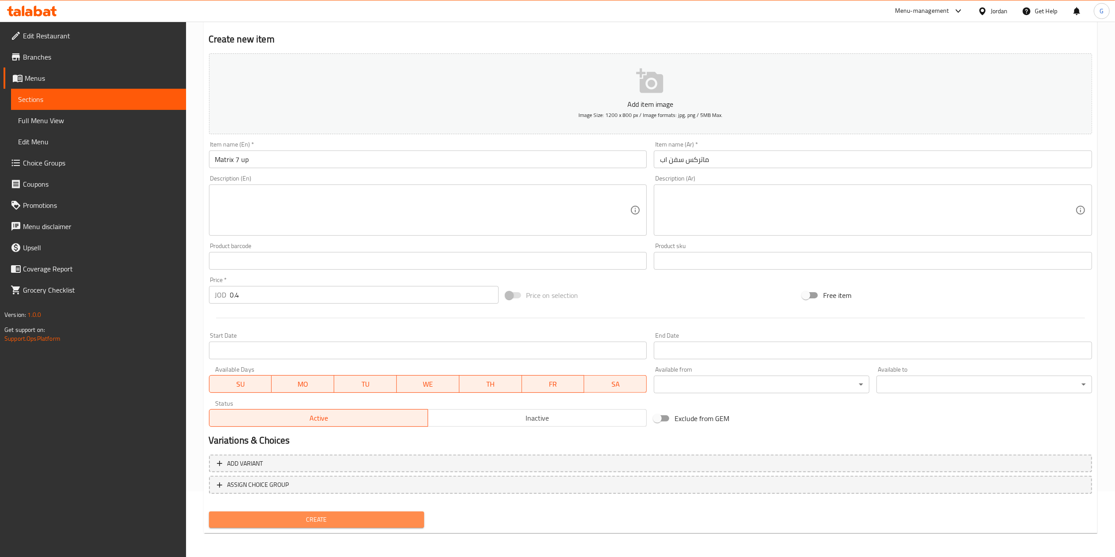
click at [360, 514] on span "Create" at bounding box center [317, 519] width 202 height 11
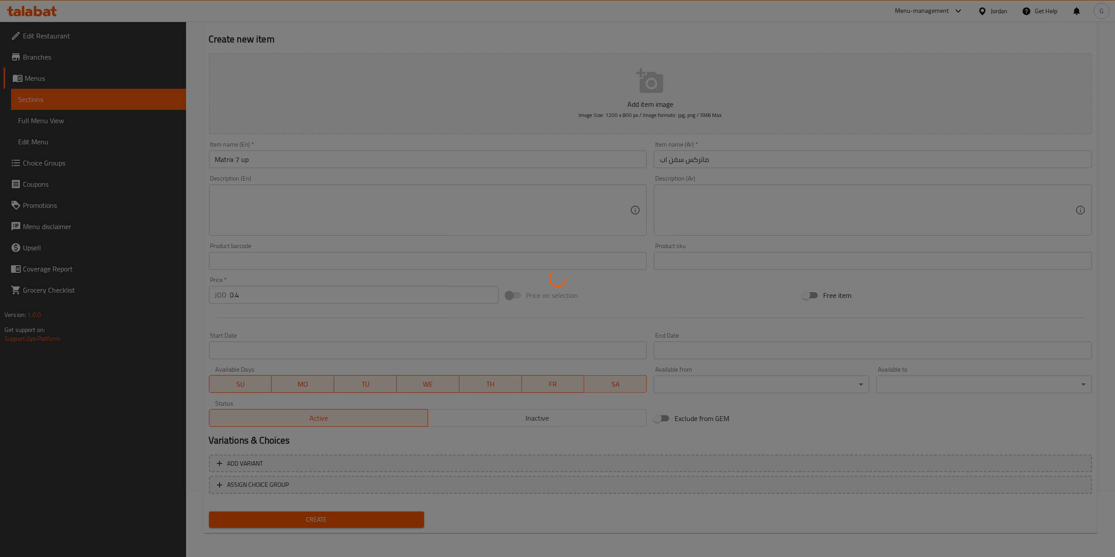
type input "0"
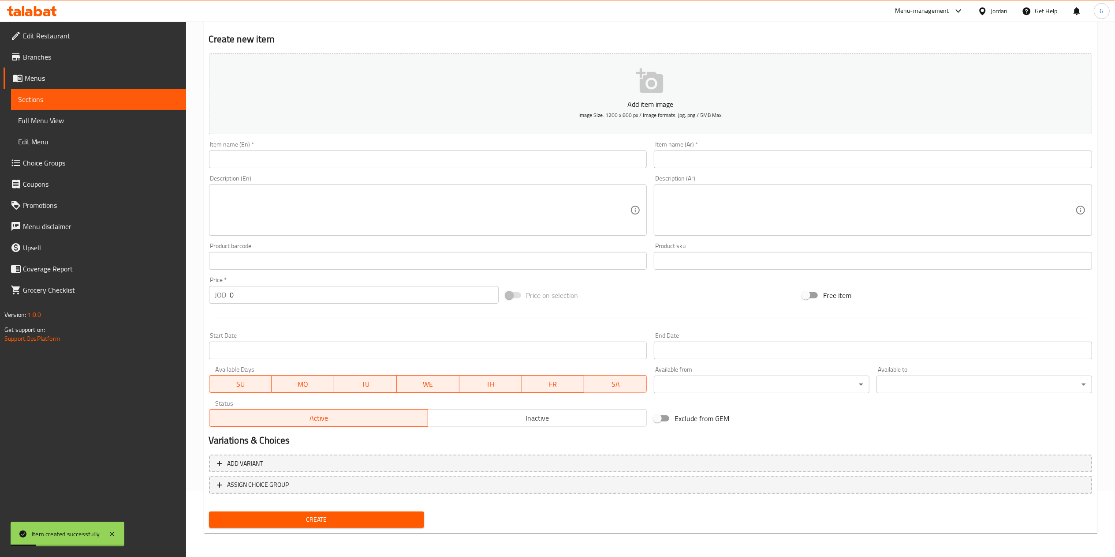
scroll to position [0, 0]
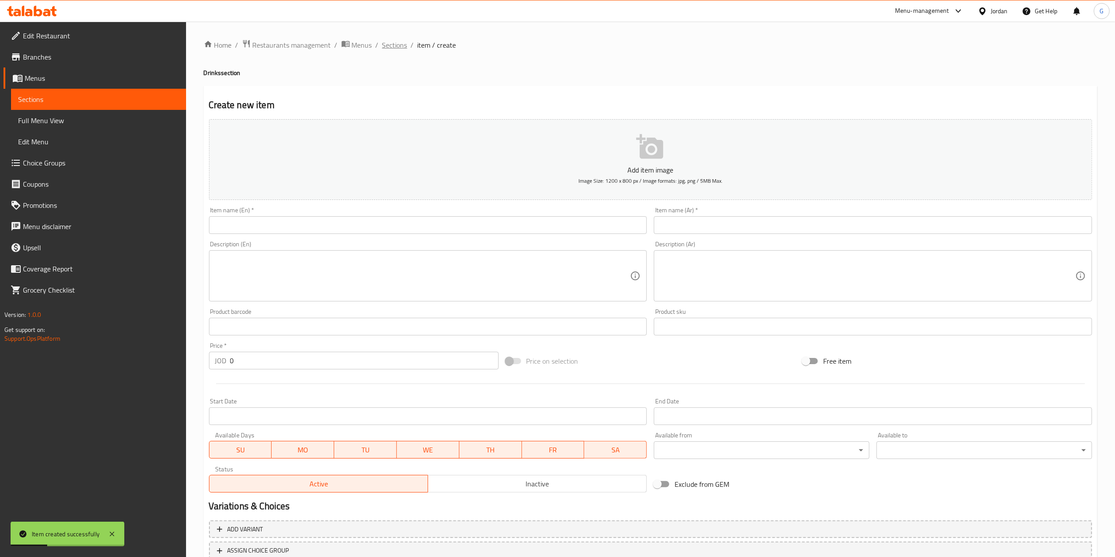
click at [387, 50] on span "Sections" at bounding box center [394, 45] width 25 height 11
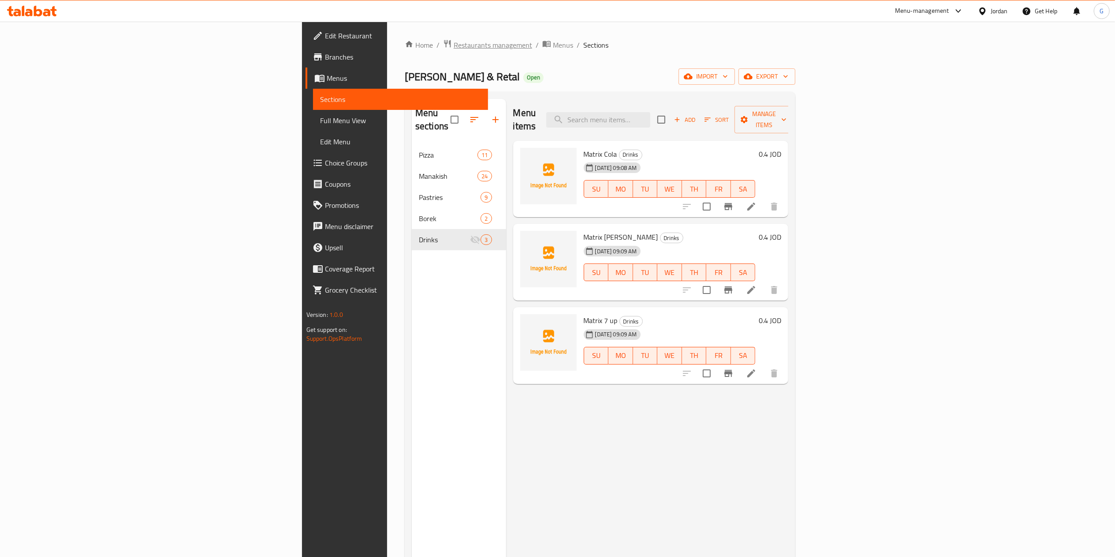
click at [454, 44] on span "Restaurants management" at bounding box center [493, 45] width 79 height 11
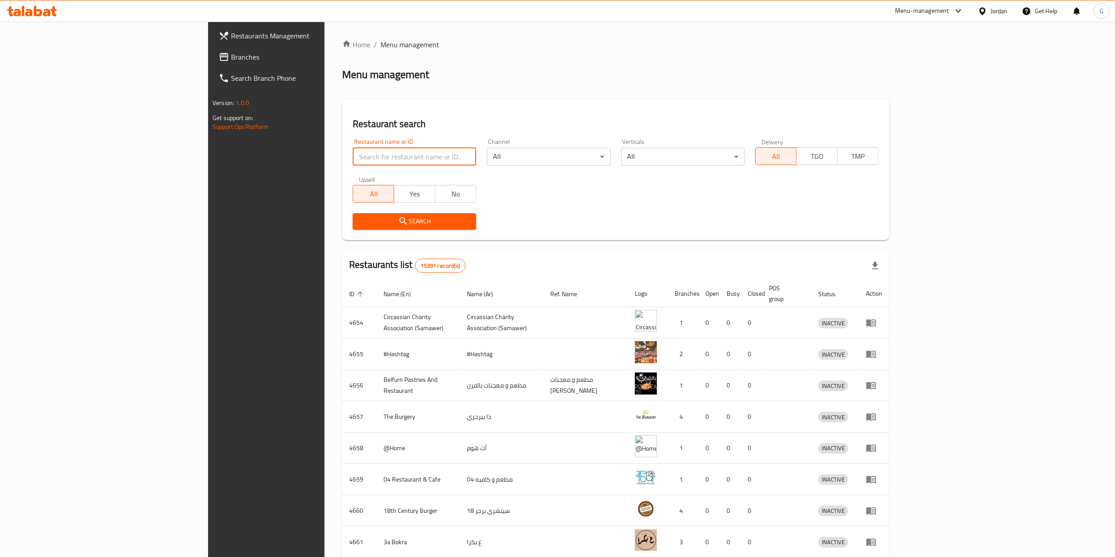
click at [353, 154] on input "search" at bounding box center [414, 157] width 123 height 18
type input "الخاثر"
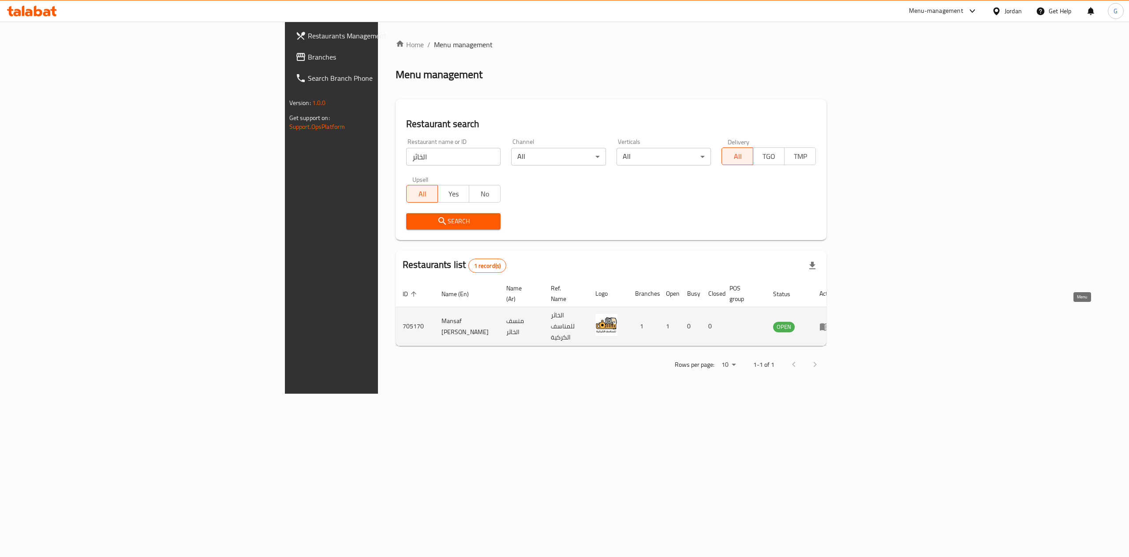
click at [830, 323] on icon "enhanced table" at bounding box center [825, 326] width 10 height 7
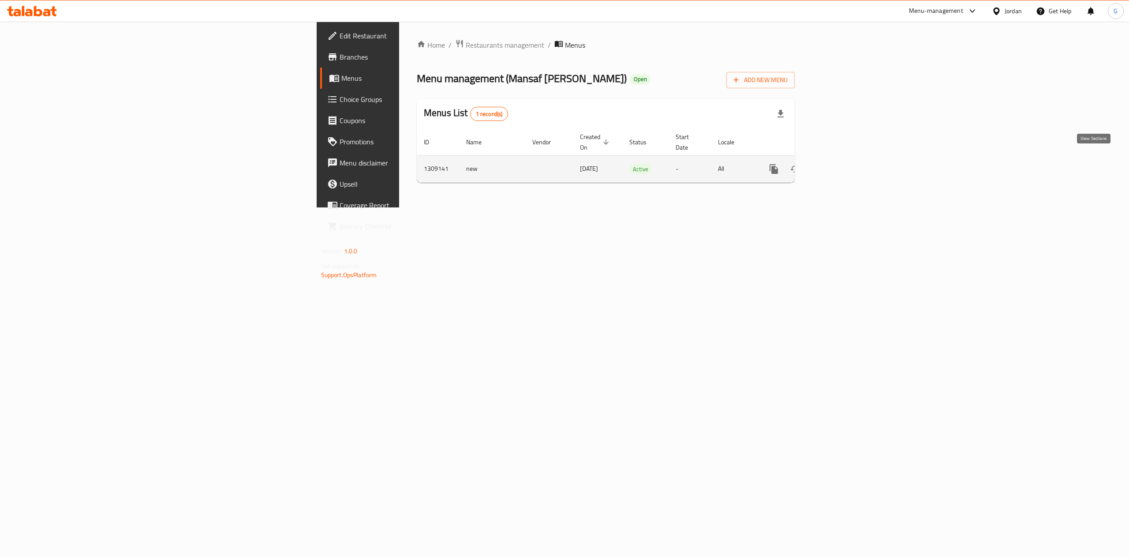
click at [848, 165] on link "enhanced table" at bounding box center [837, 168] width 21 height 21
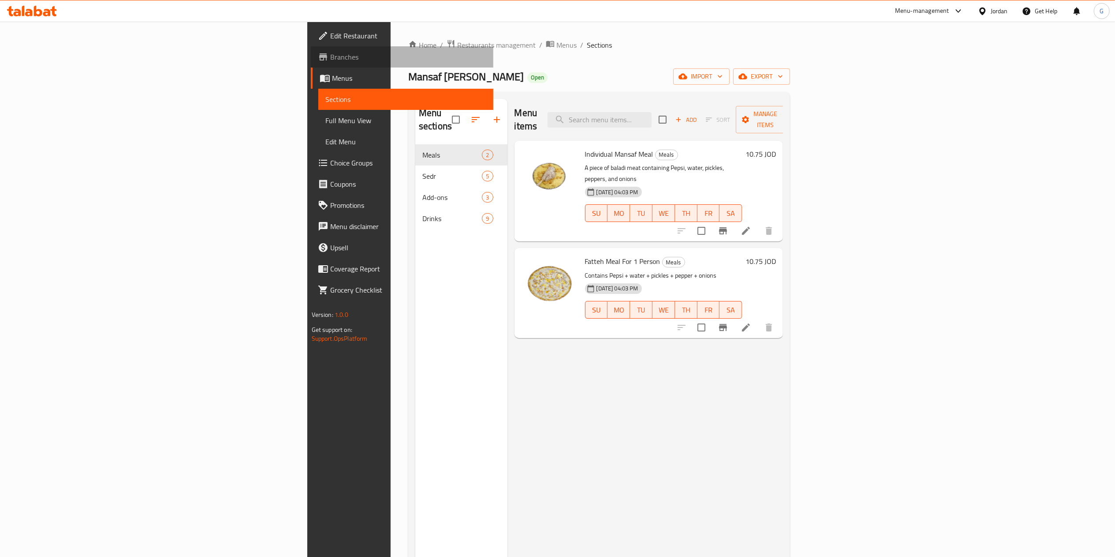
click at [311, 49] on link "Branches" at bounding box center [402, 56] width 183 height 21
